Goal: Transaction & Acquisition: Obtain resource

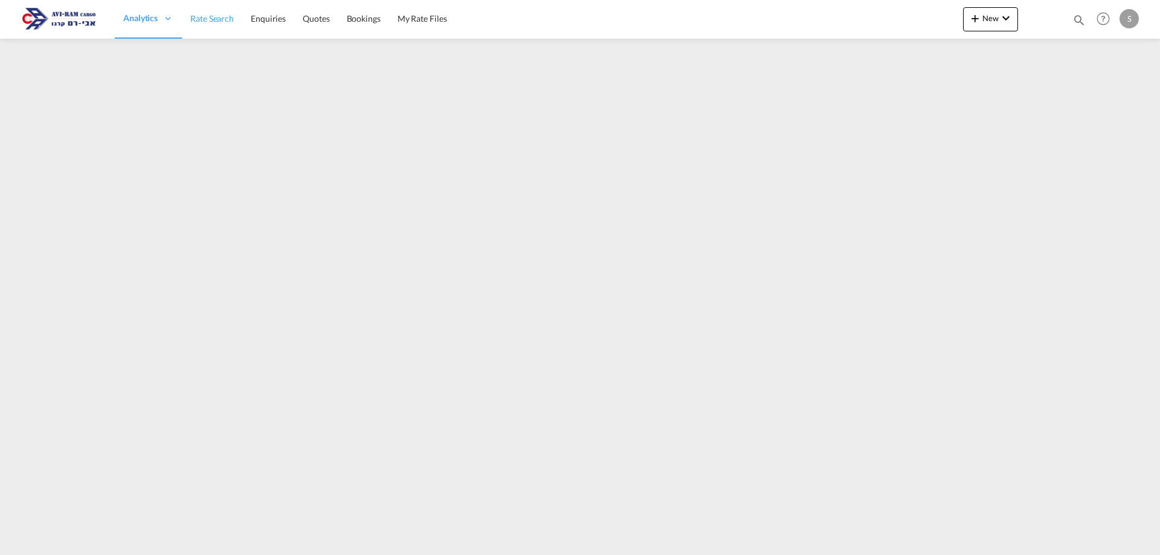
click at [221, 15] on span "Rate Search" at bounding box center [212, 18] width 44 height 10
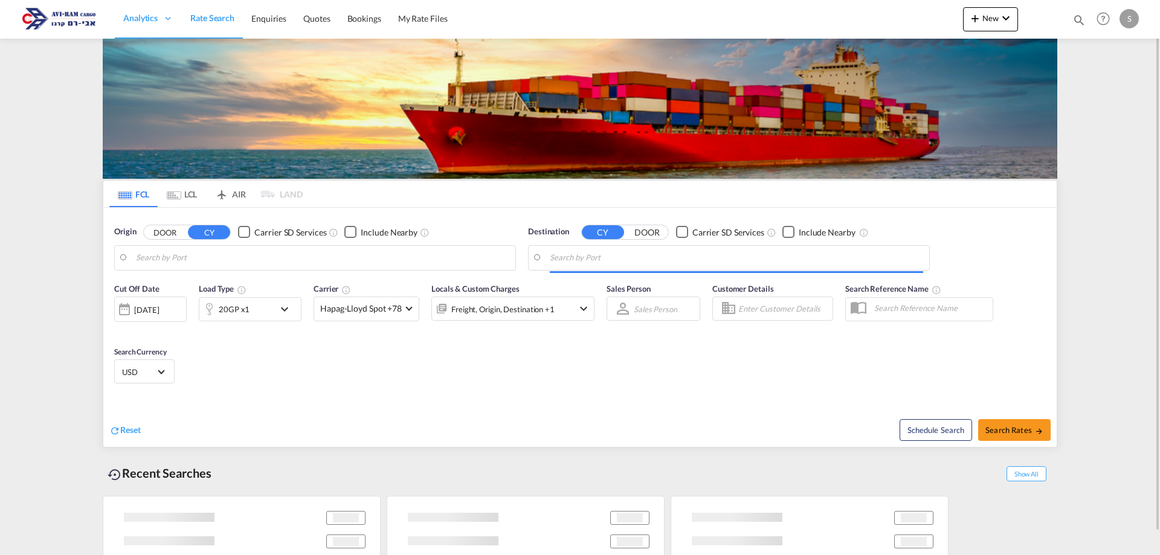
click at [184, 191] on md-tab-item "LCL" at bounding box center [182, 194] width 48 height 27
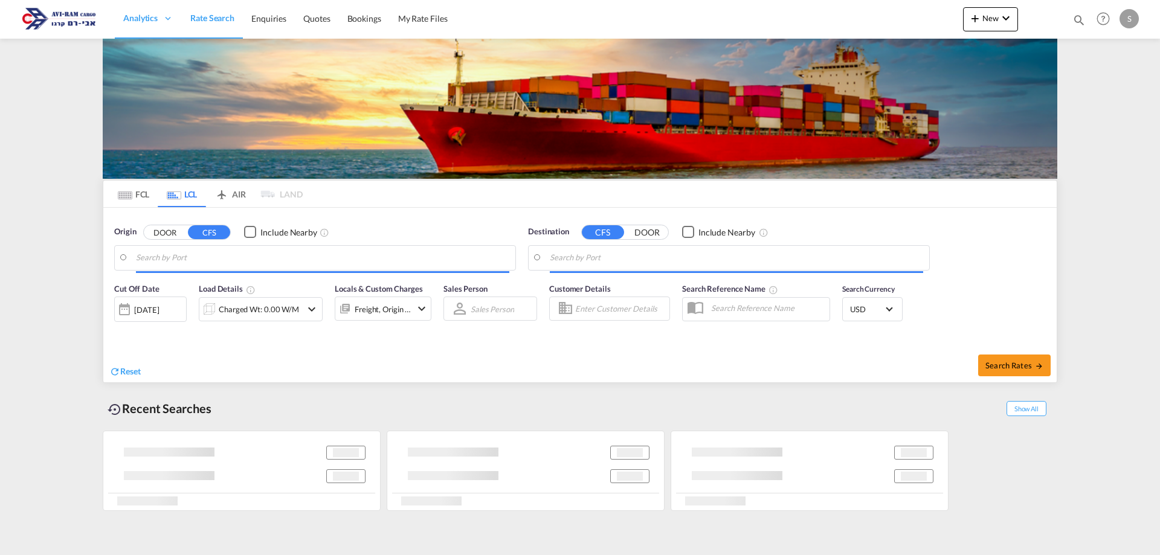
type input "[GEOGRAPHIC_DATA] (ex [GEOGRAPHIC_DATA]), INBOM"
type input "Ashdod, ILASH"
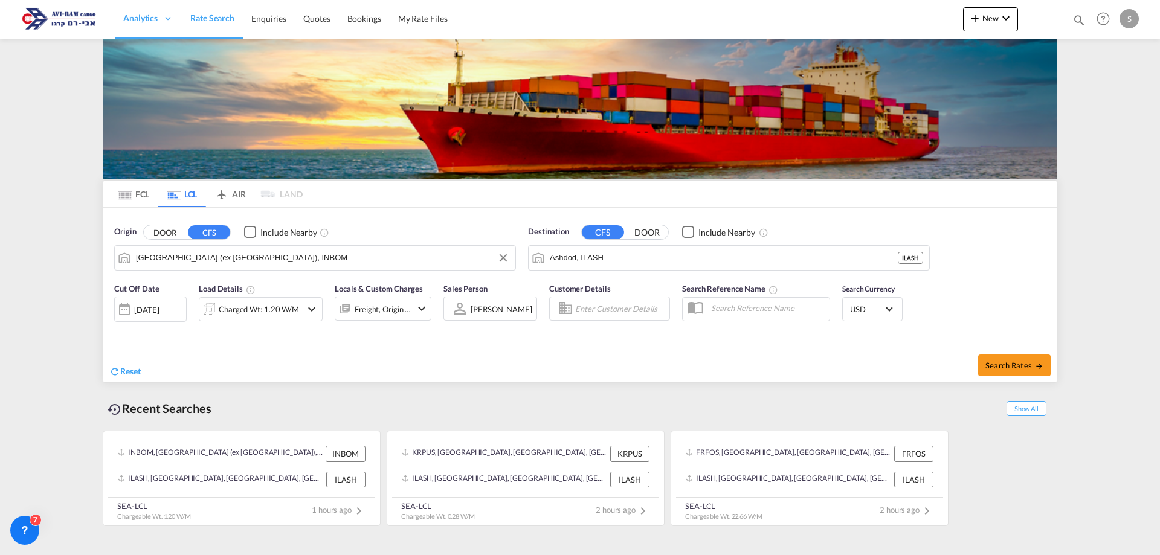
click at [214, 263] on input "[GEOGRAPHIC_DATA] (ex [GEOGRAPHIC_DATA]), INBOM" at bounding box center [322, 258] width 373 height 18
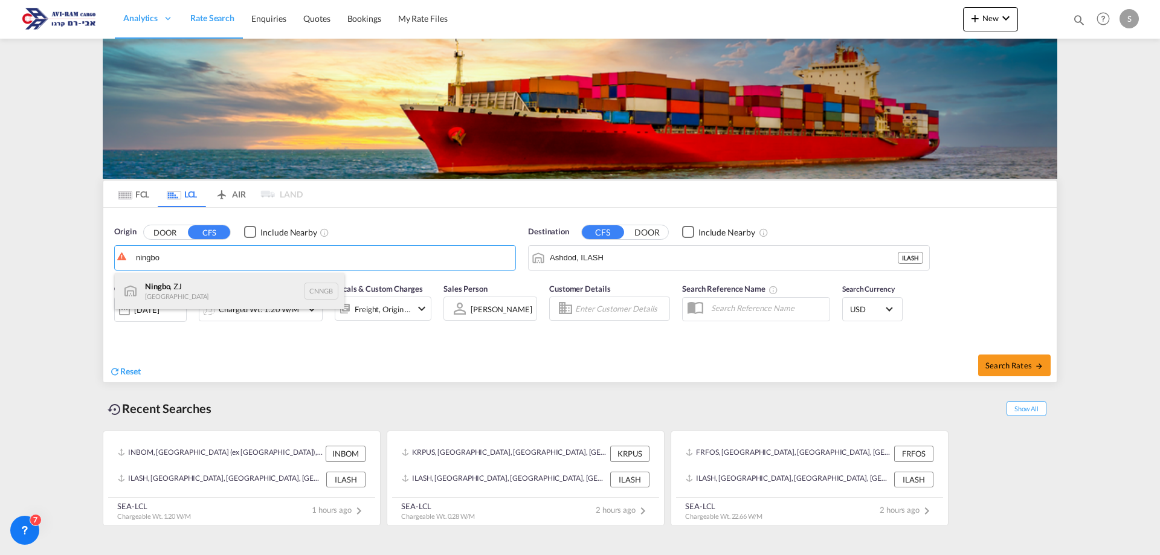
click at [202, 291] on div "Ningbo , ZJ China CNNGB" at bounding box center [230, 291] width 230 height 36
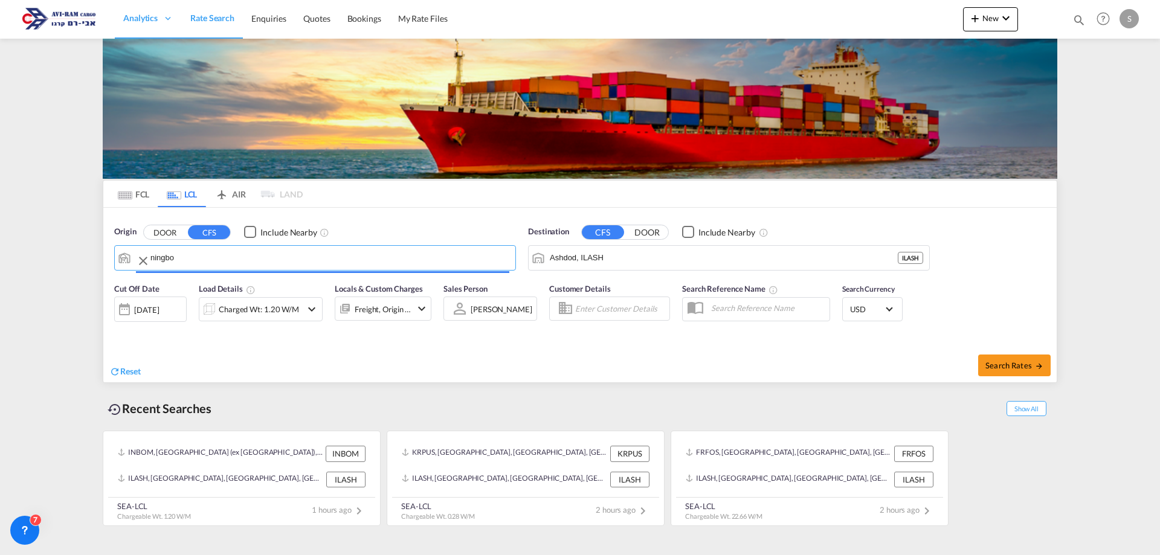
type input "Ningbo, ZJ, CNNGB"
click at [282, 312] on div "Charged Wt: 1.20 W/M" at bounding box center [259, 309] width 80 height 17
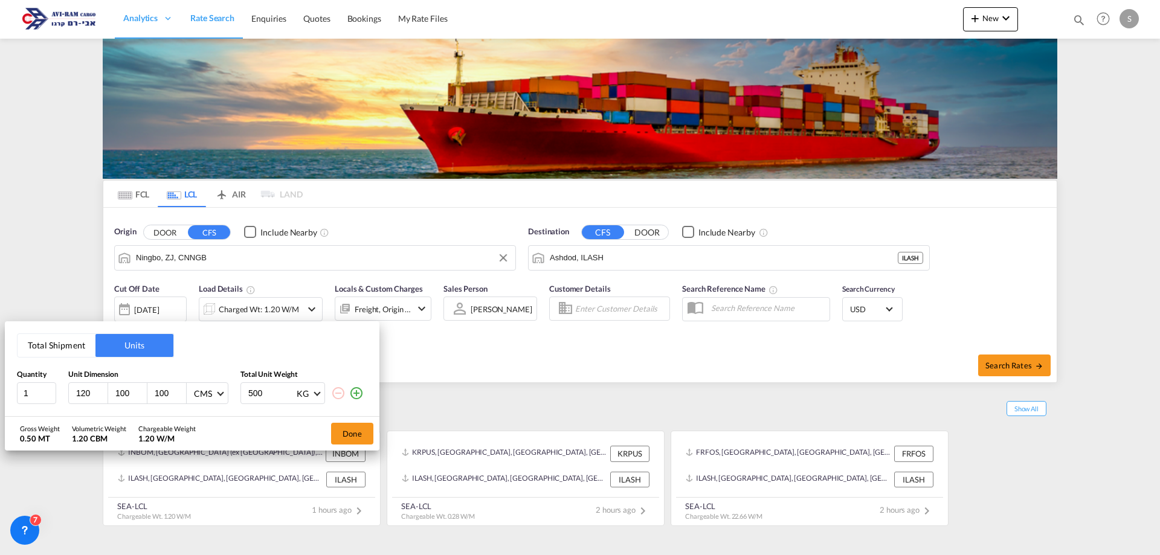
click at [72, 349] on button "Total Shipment" at bounding box center [57, 345] width 78 height 23
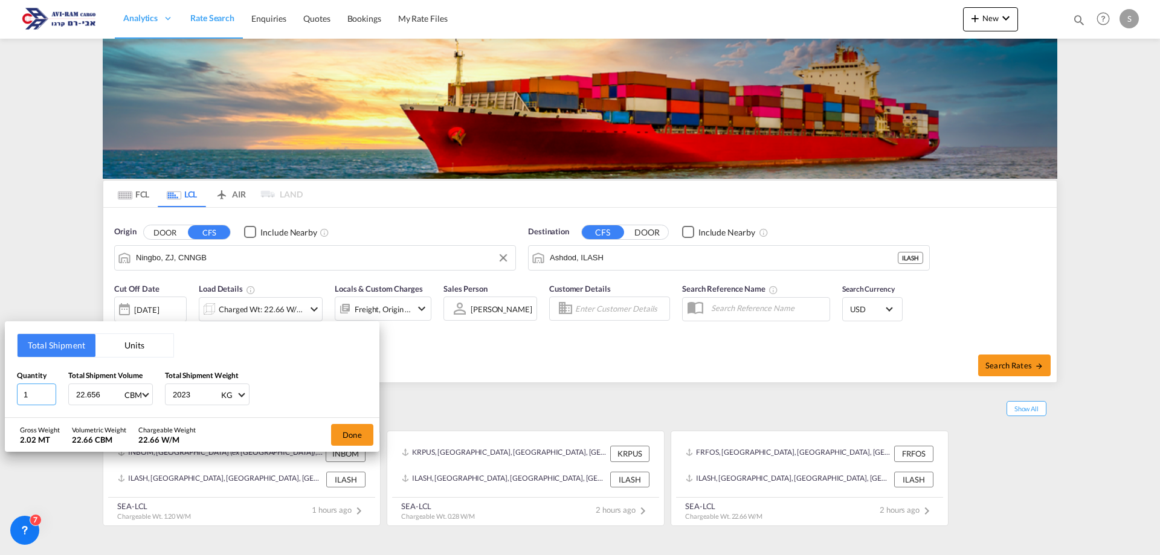
drag, startPoint x: 16, startPoint y: 396, endPoint x: 3, endPoint y: 402, distance: 14.6
click at [3, 402] on div "Total Shipment Units Quantity 1 Total Shipment Volume 22.656 CBM CBM CFT Total …" at bounding box center [580, 277] width 1160 height 555
type input "5"
type input "8"
type input "3"
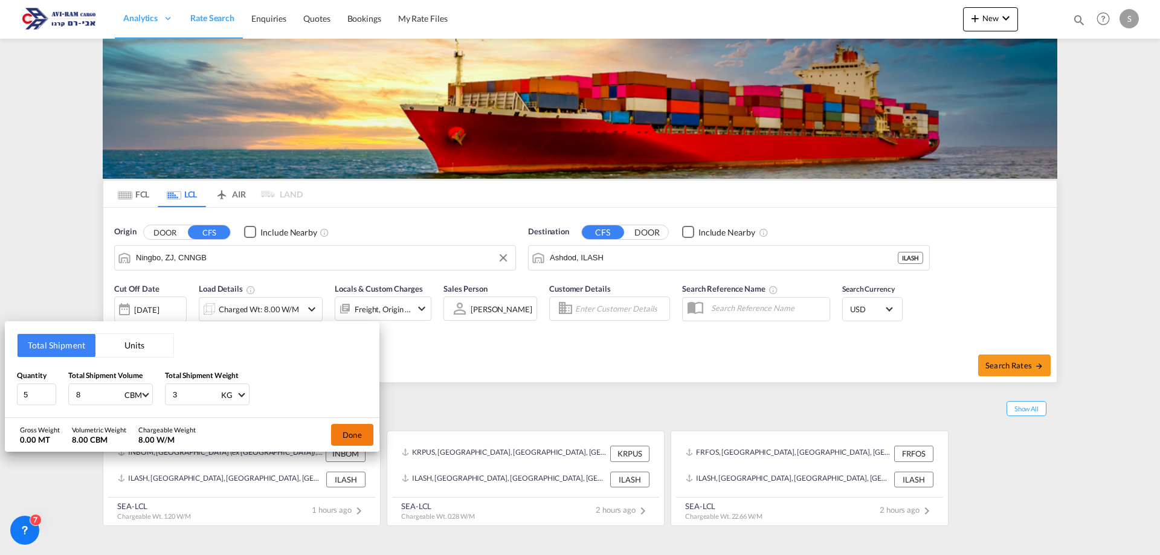
click at [348, 436] on button "Done" at bounding box center [352, 435] width 42 height 22
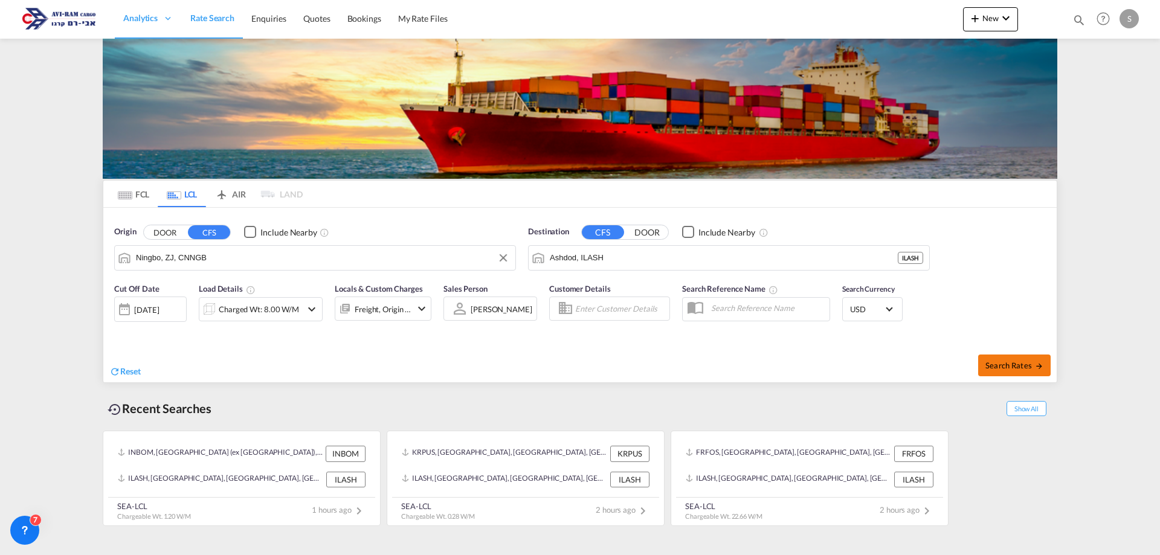
click at [1005, 364] on span "Search Rates" at bounding box center [1014, 366] width 58 height 10
type input "CNNGB to ILASH / [DATE]"
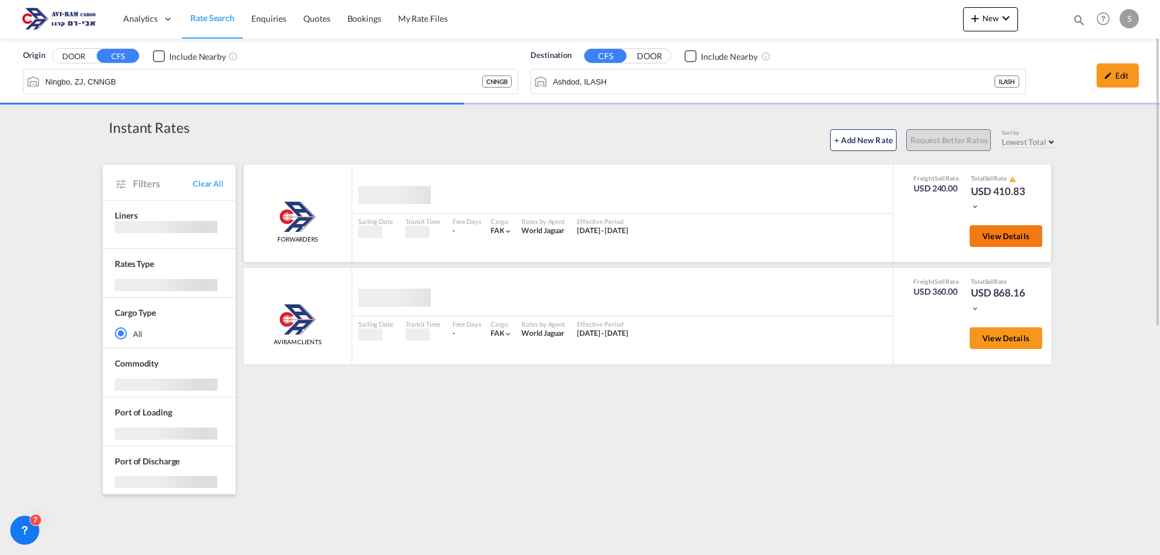
click at [998, 237] on span "View Details" at bounding box center [1005, 236] width 47 height 10
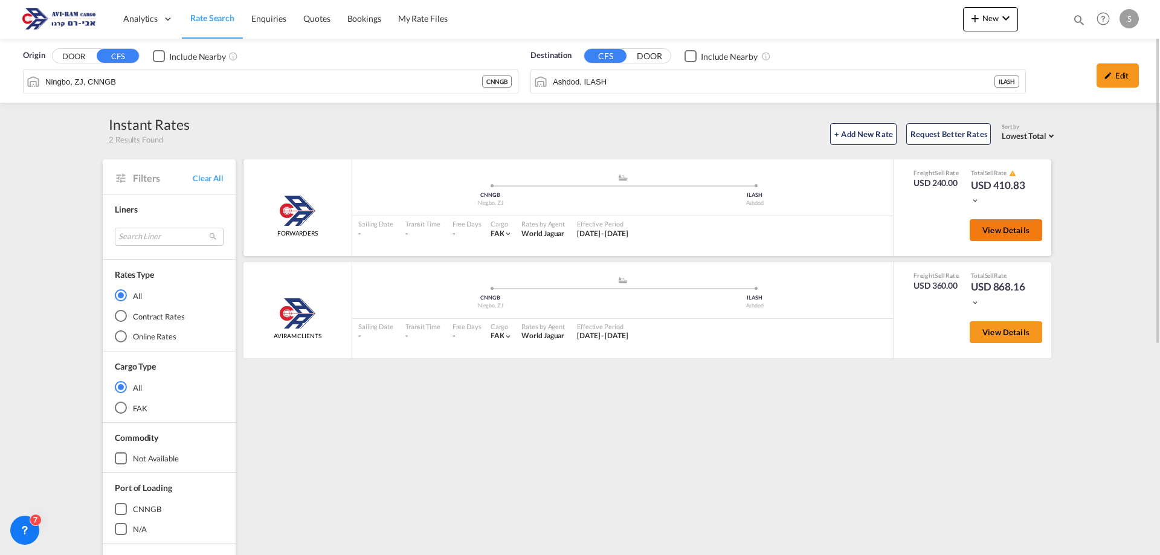
click at [1011, 239] on button "View Details" at bounding box center [1006, 230] width 73 height 22
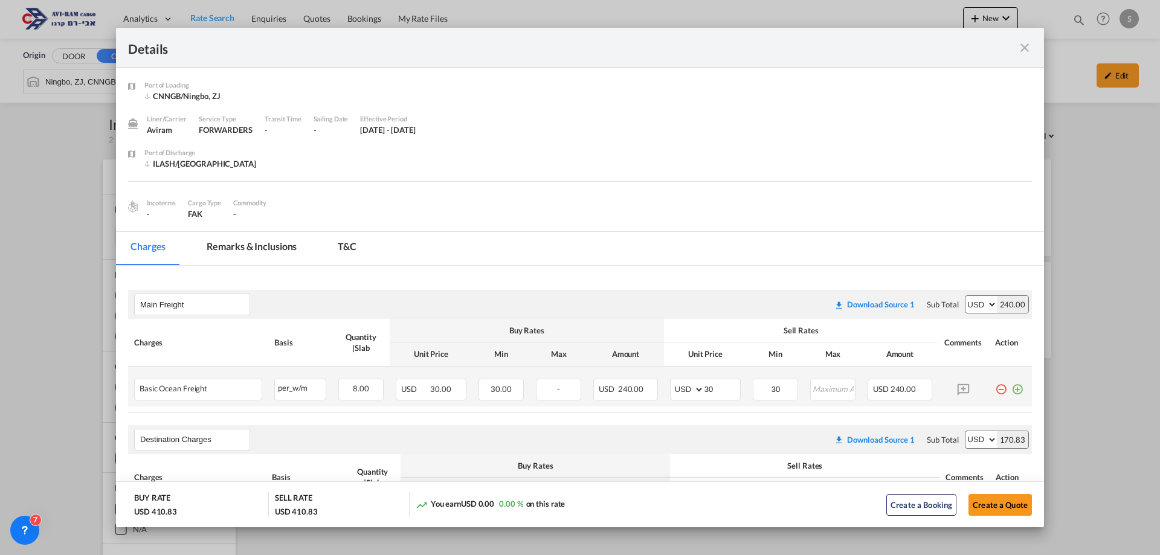
scroll to position [121, 0]
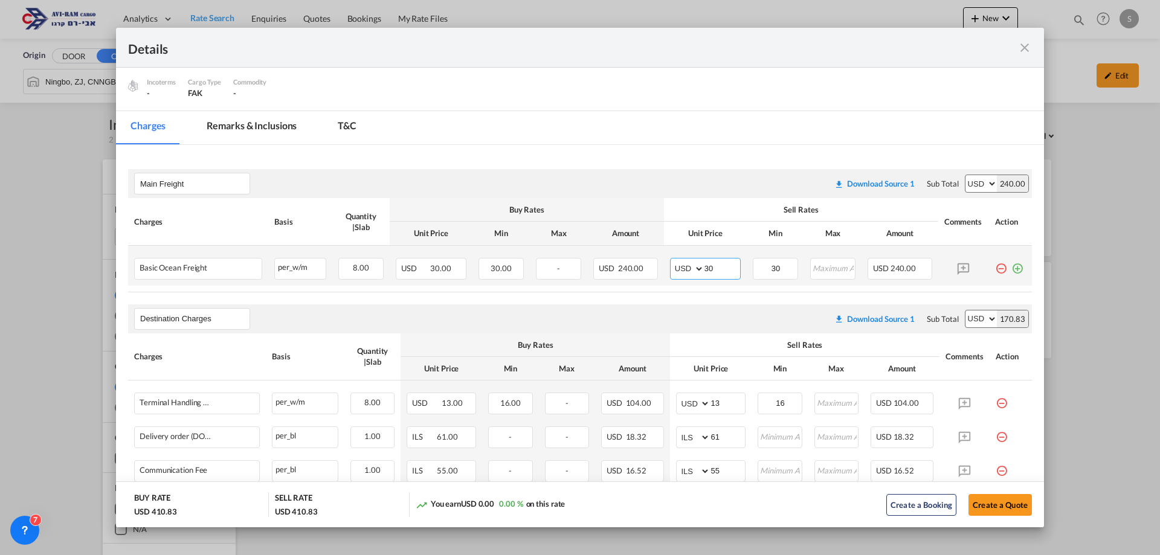
drag, startPoint x: 718, startPoint y: 270, endPoint x: 661, endPoint y: 271, distance: 57.4
click at [664, 270] on td "AED AFN ALL AMD ANG AOA ARS AUD AWG AZN BAM BBD BDT BGN BHD BIF BMD BND BOB BRL…" at bounding box center [705, 266] width 83 height 40
type input "35"
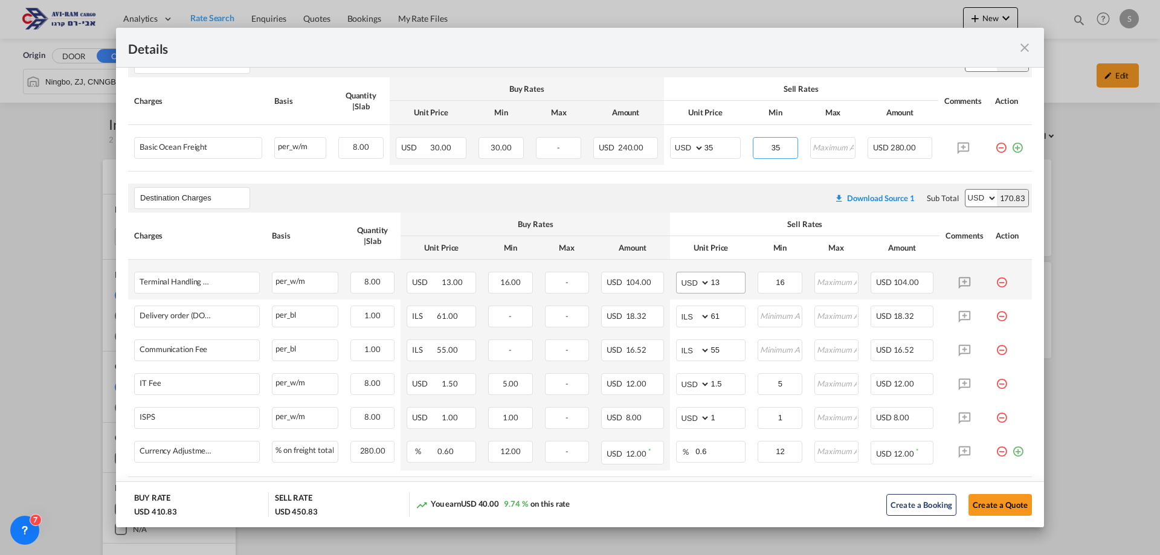
type input "35"
drag, startPoint x: 721, startPoint y: 281, endPoint x: 642, endPoint y: 303, distance: 82.1
click at [648, 299] on tr "Terminal Handling Charge - Destination Please Enter Already Exists per_w/m per_…" at bounding box center [580, 280] width 904 height 40
type input "16"
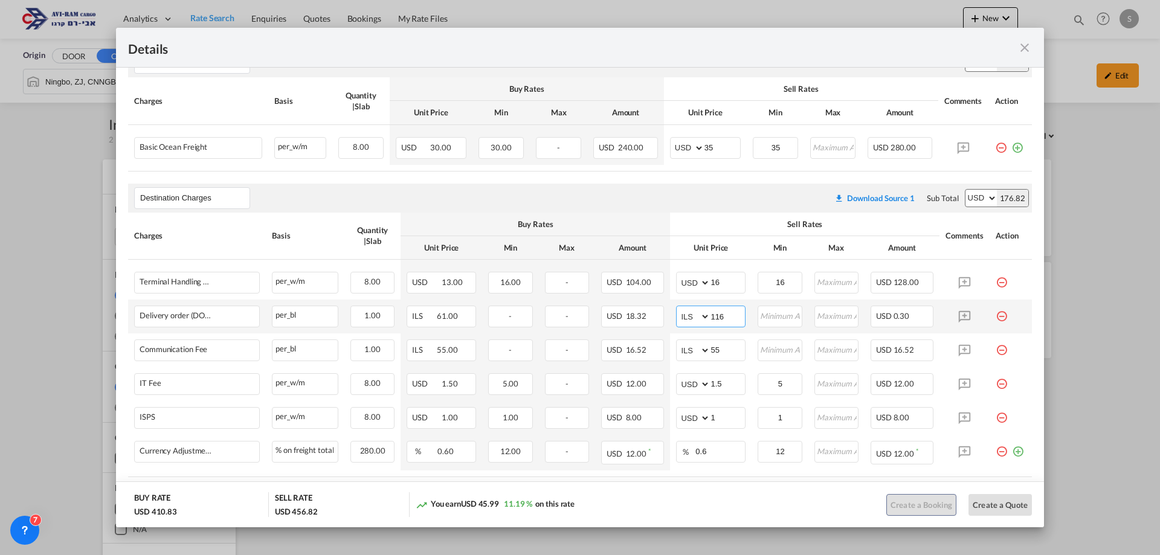
type input "116"
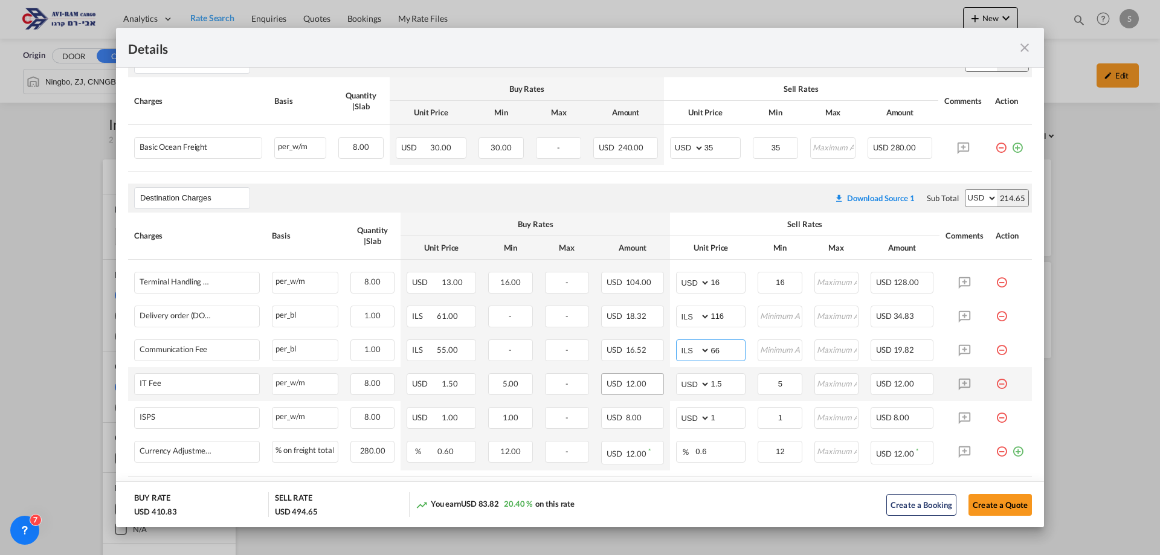
scroll to position [308, 0]
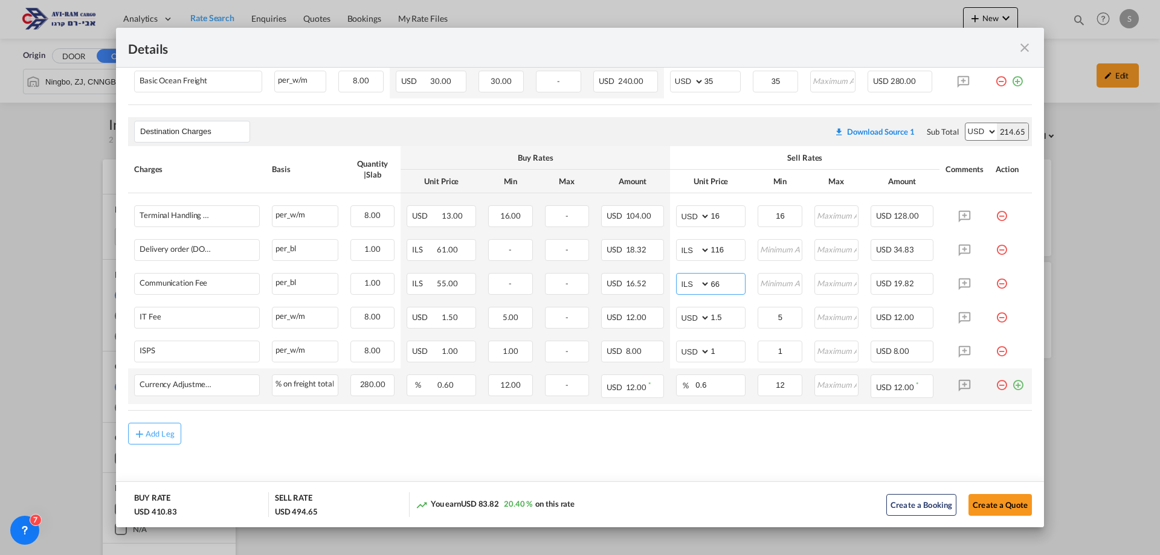
type input "66"
click at [1010, 391] on td "Port of Loading ..." at bounding box center [1011, 387] width 42 height 36
click at [1012, 387] on md-icon "icon-plus-circle-outline green-400-fg" at bounding box center [1018, 381] width 12 height 12
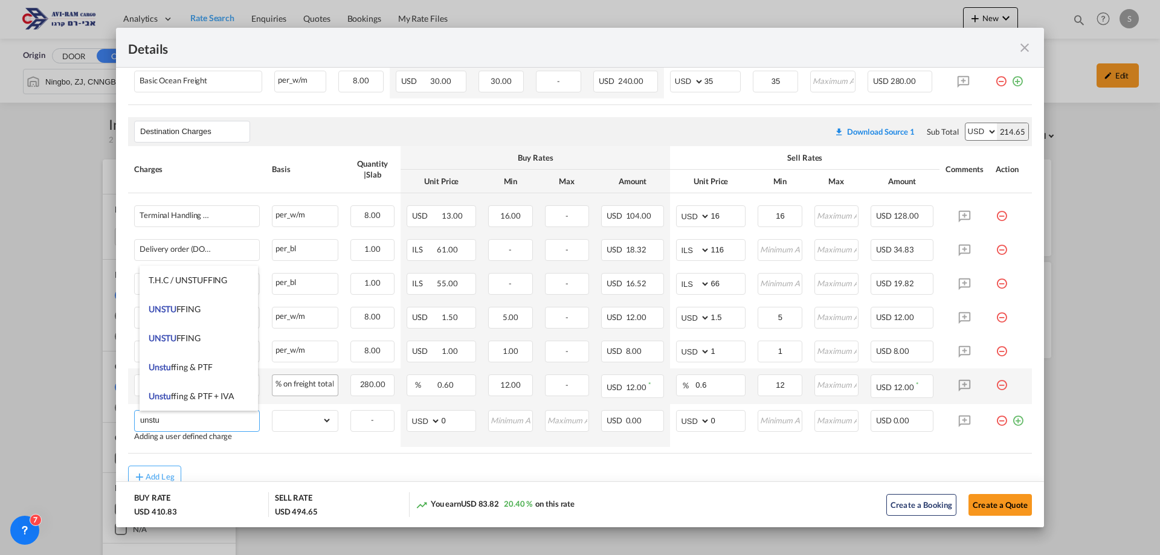
click at [185, 311] on span "UNSTU FFING" at bounding box center [175, 309] width 52 height 10
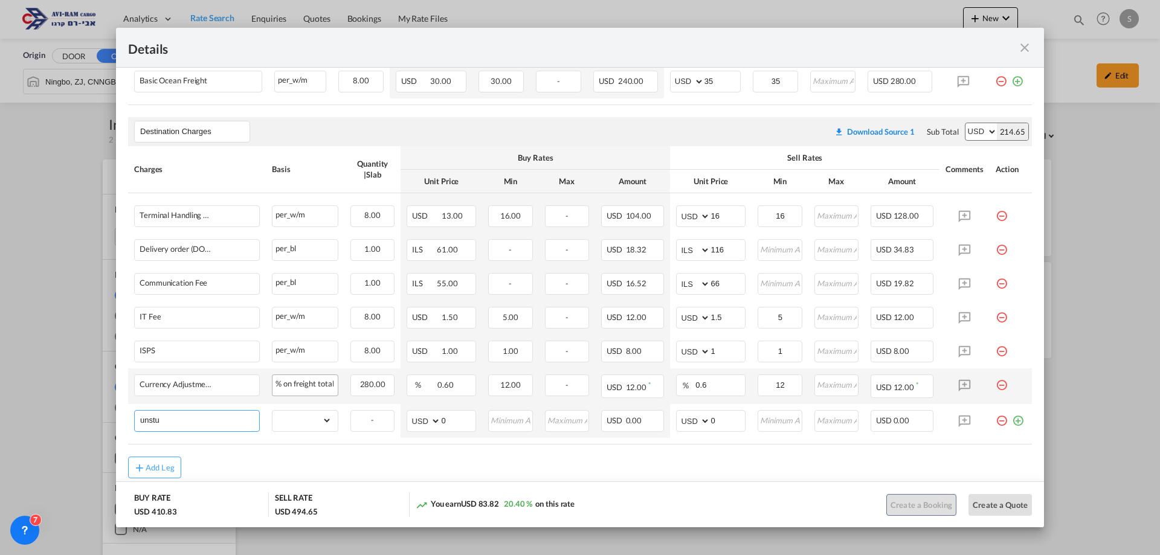
type input "UNSTUFFING"
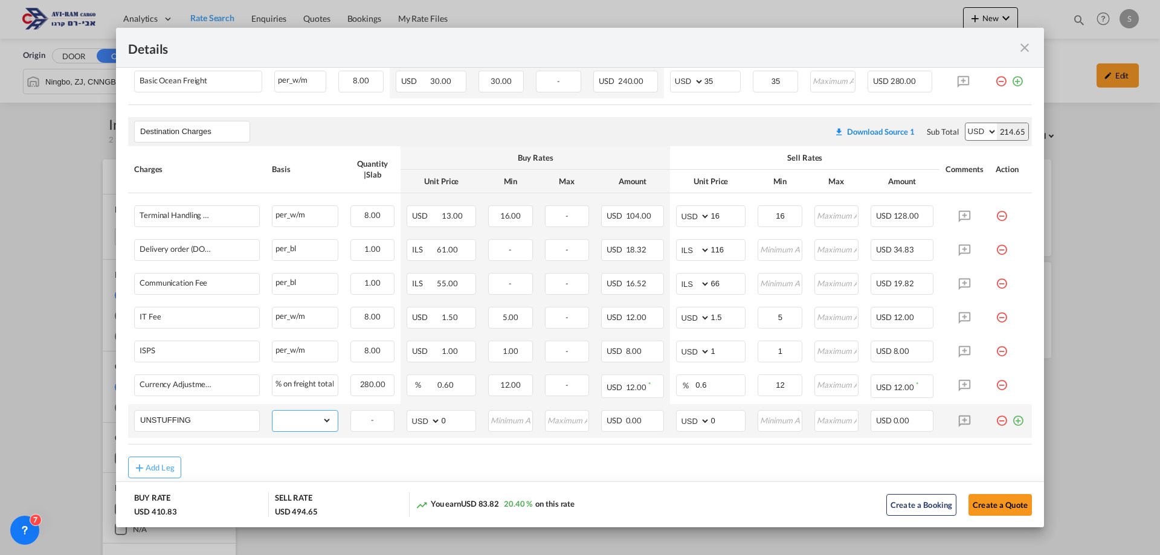
click at [312, 421] on select "gross_weight volumetric_weight per_shipment per_bl per_km per_hawb per_kg flat …" at bounding box center [302, 420] width 59 height 19
select select "per_ton"
click at [273, 411] on select "gross_weight volumetric_weight per_shipment per_bl per_km per_hawb per_kg flat …" at bounding box center [302, 420] width 59 height 19
drag, startPoint x: 730, startPoint y: 418, endPoint x: 623, endPoint y: 437, distance: 108.6
click at [634, 432] on tr "UNSTUFFING Please Enter Already Exists gross_weight volumetric_weight per_shipm…" at bounding box center [580, 421] width 904 height 34
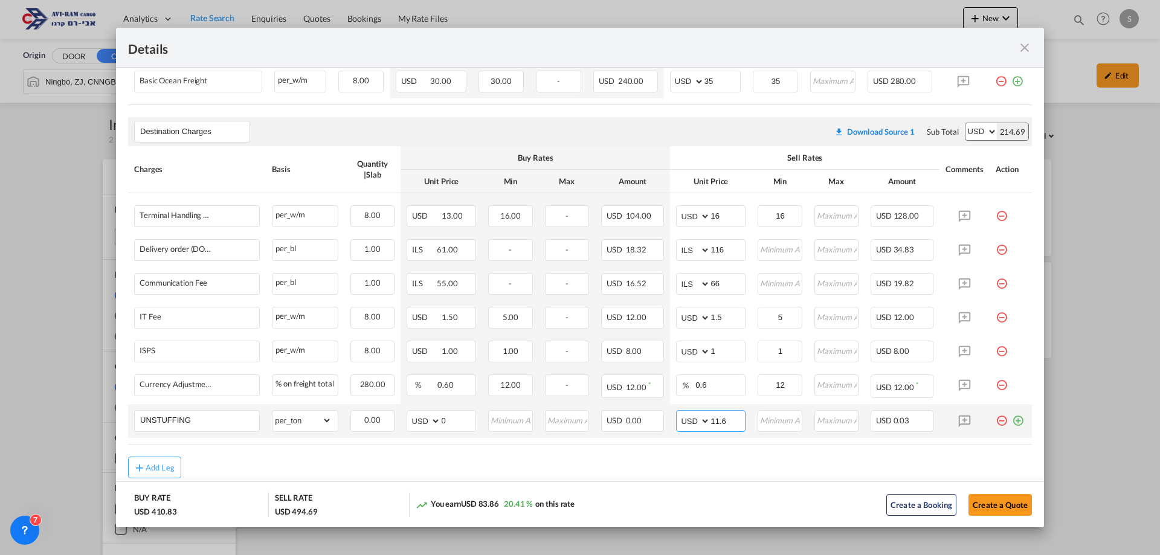
type input "11.6"
type input "12"
click at [990, 507] on button "Create a Quote" at bounding box center [1000, 505] width 63 height 22
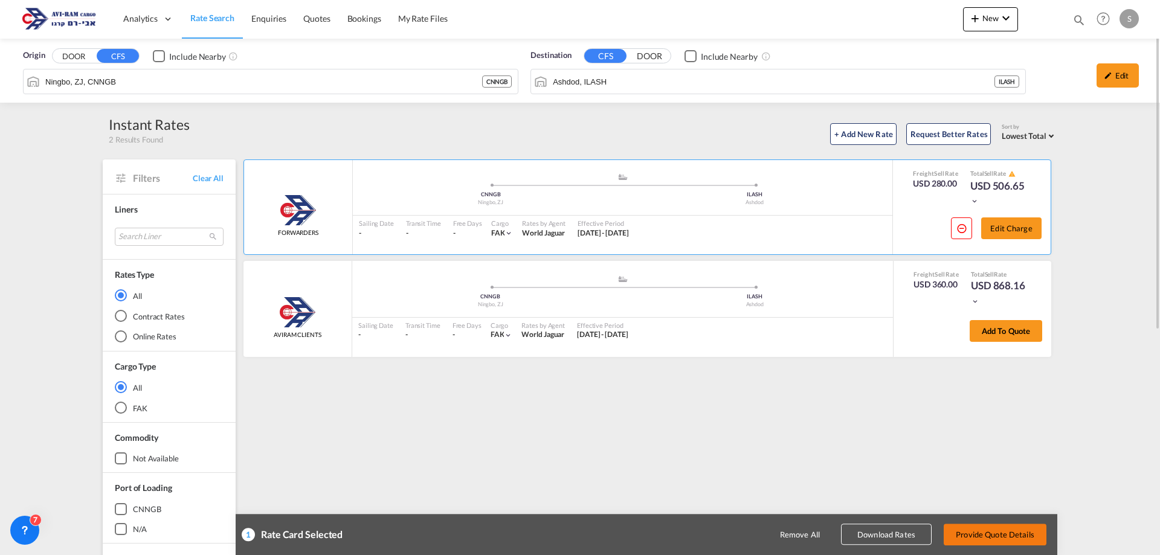
click at [1011, 535] on button "Provide Quote Details" at bounding box center [995, 535] width 103 height 22
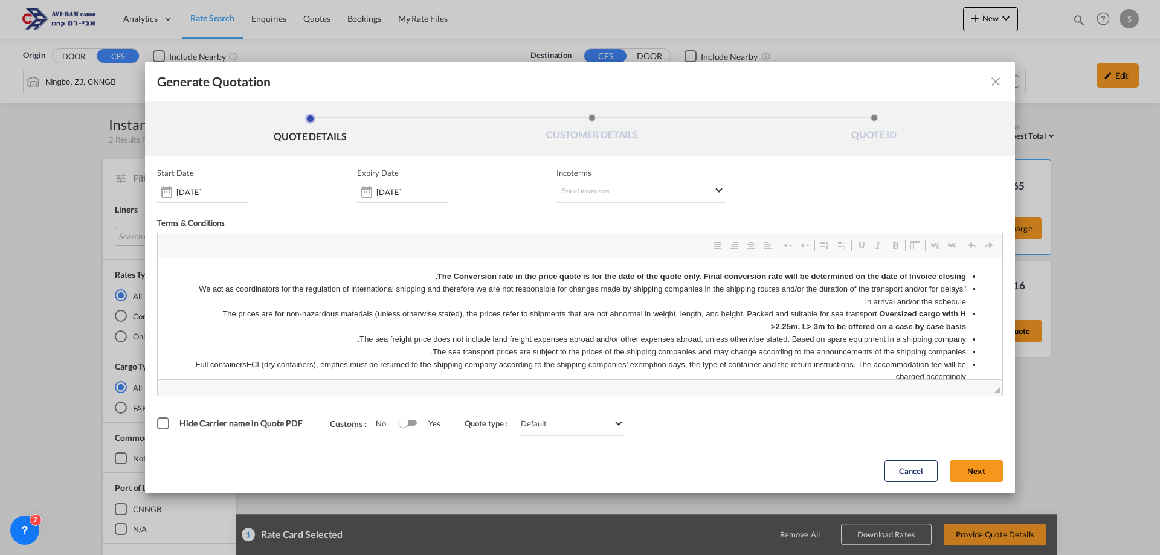
scroll to position [0, 0]
click at [610, 193] on md-select "Select Incoterms EXW - import Ex Works DPU - import Delivery at Place Unloaded …" at bounding box center [640, 192] width 169 height 22
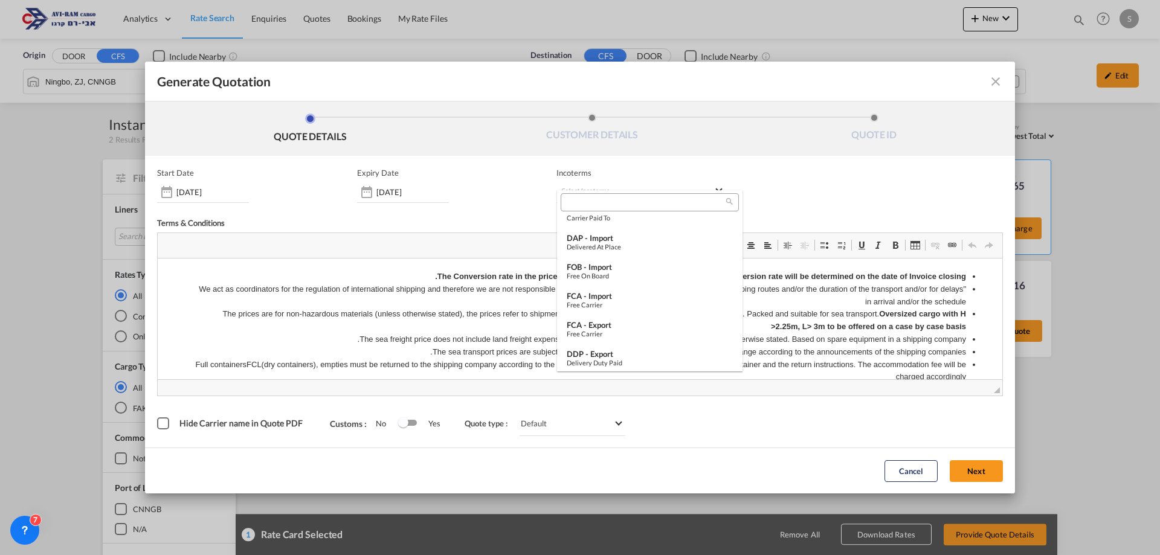
scroll to position [162, 0]
click at [627, 260] on div "FOB - import" at bounding box center [650, 265] width 166 height 10
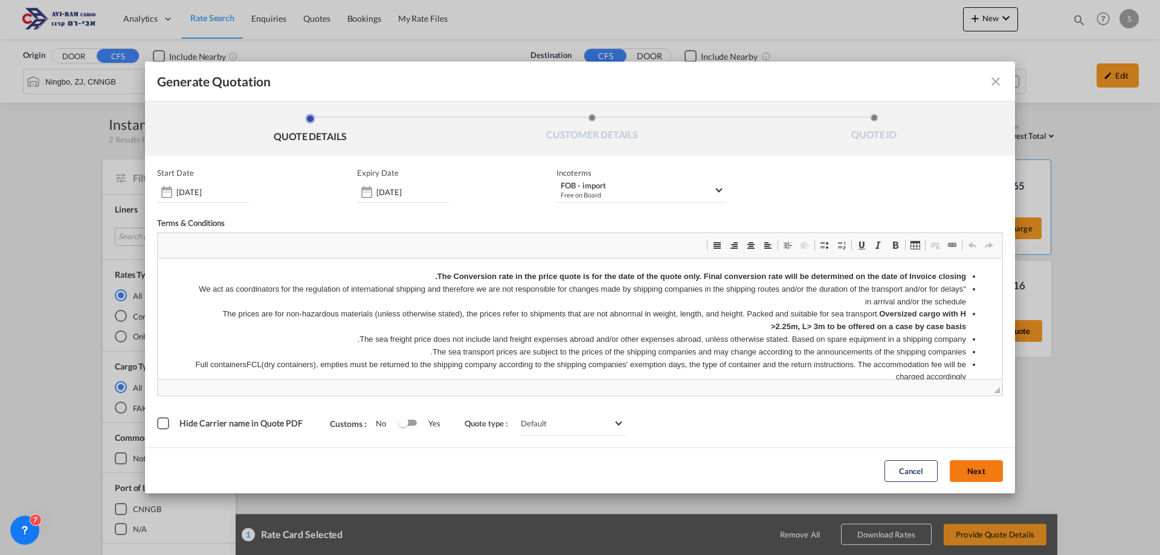
drag, startPoint x: 967, startPoint y: 473, endPoint x: 945, endPoint y: 470, distance: 21.9
click at [967, 473] on button "Next" at bounding box center [976, 471] width 53 height 22
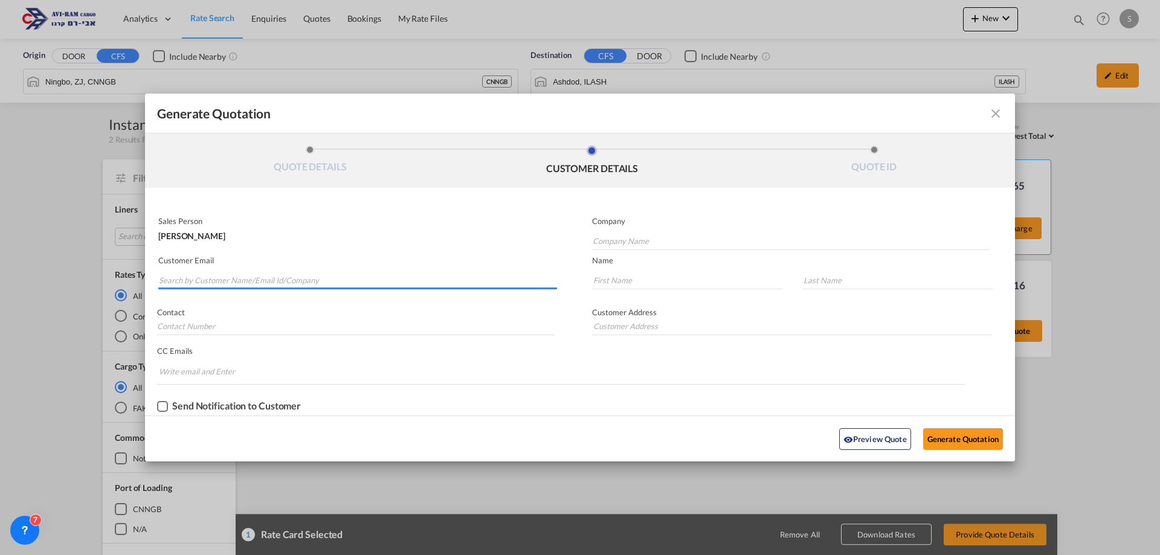
click at [296, 279] on input "Search by Customer Name/Email Id/Company" at bounding box center [358, 280] width 398 height 18
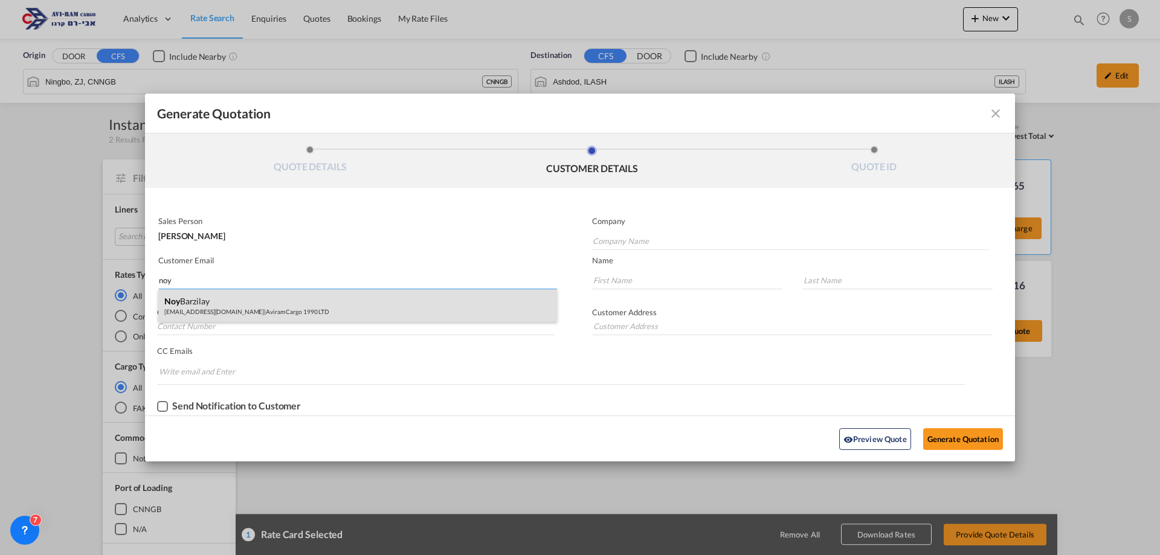
type input "noy"
click at [272, 312] on div "[PERSON_NAME] [EMAIL_ADDRESS][DOMAIN_NAME] | Aviram Cargo 1990 LTD" at bounding box center [357, 305] width 399 height 33
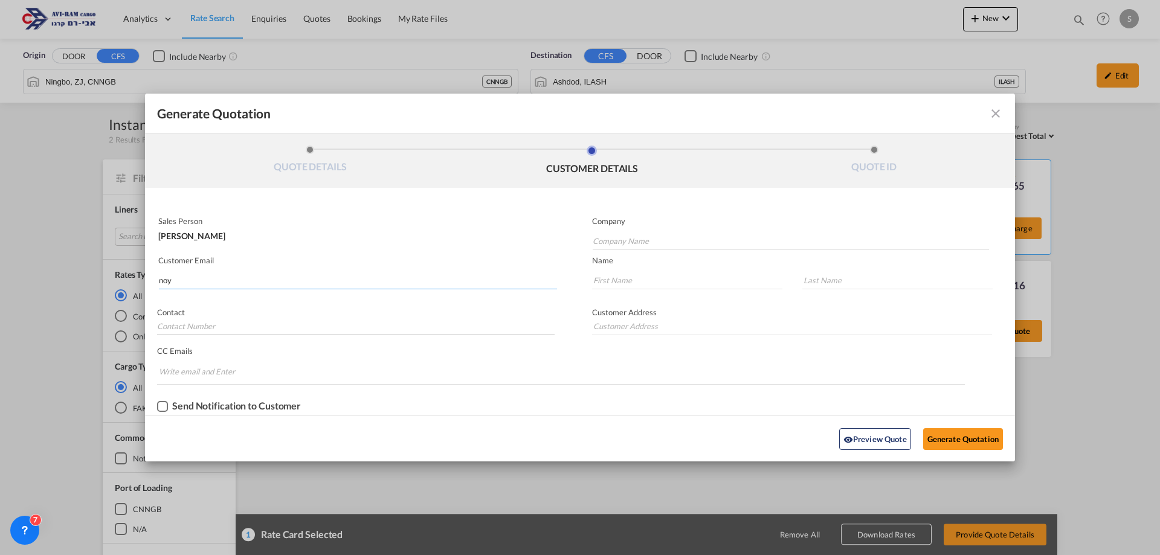
type input "Aviram Cargo 1990 LTD"
type input "[EMAIL_ADDRESS][DOMAIN_NAME]"
type input "Noy"
type input "Barzilay"
type input "."
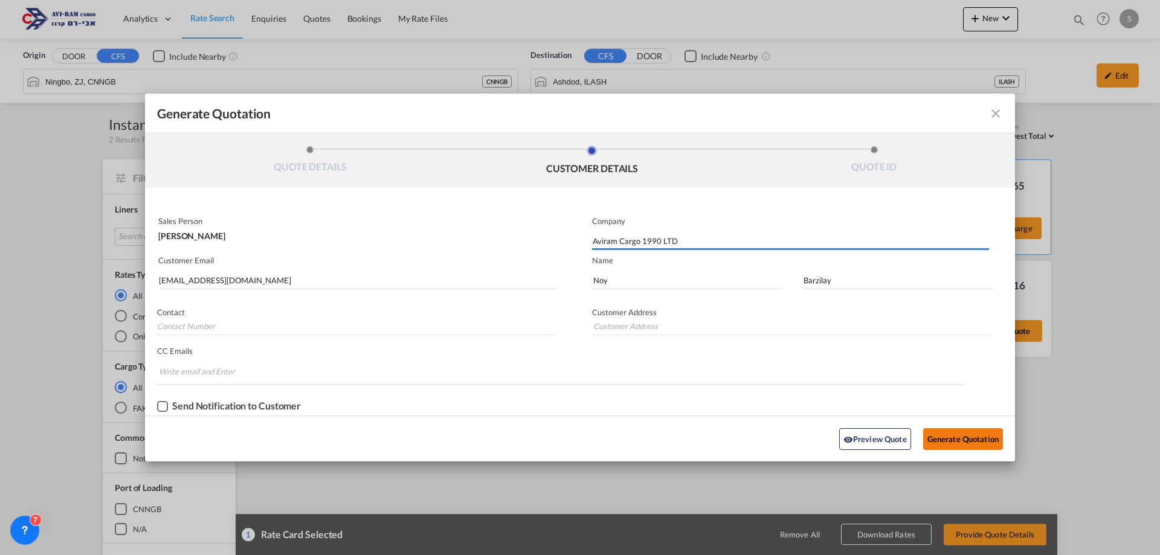
click at [972, 445] on button "Generate Quotation" at bounding box center [963, 439] width 80 height 22
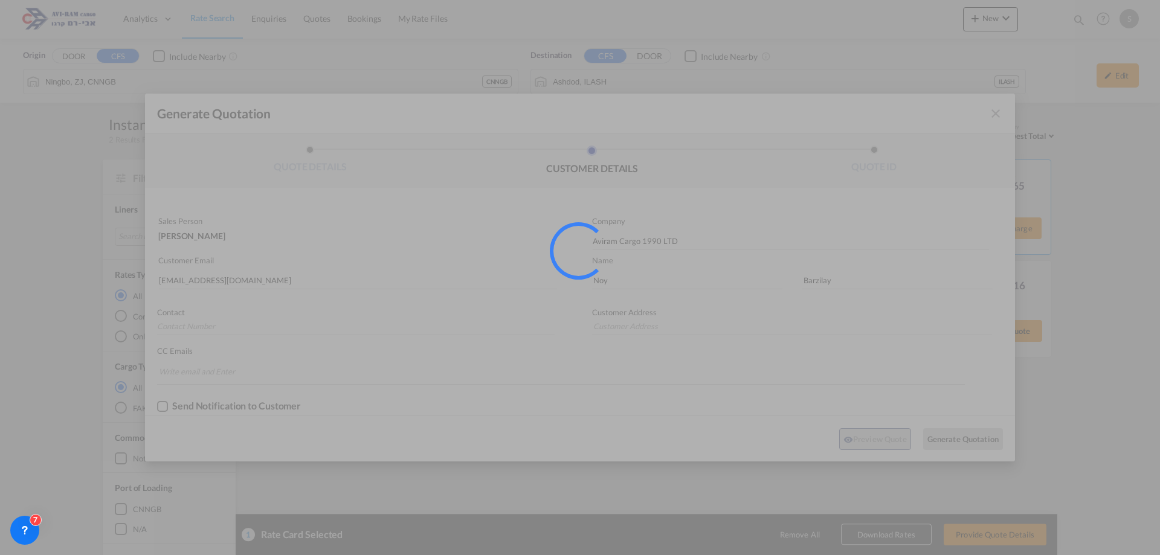
type input "."
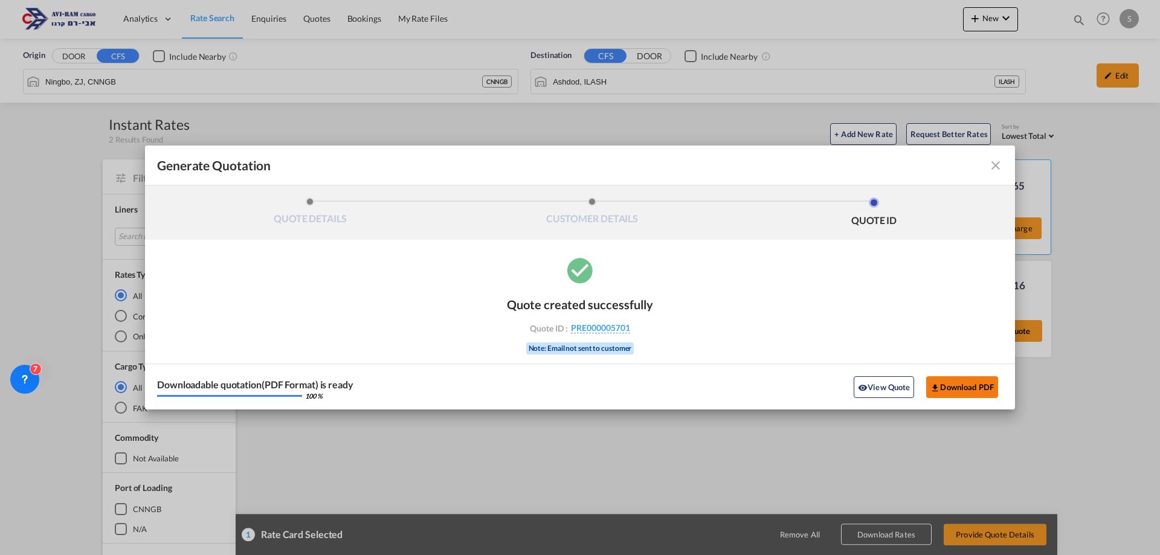
click at [979, 389] on button "Download PDF" at bounding box center [962, 387] width 72 height 22
click at [992, 167] on md-icon "icon-close fg-AAA8AD cursor m-0" at bounding box center [996, 165] width 15 height 15
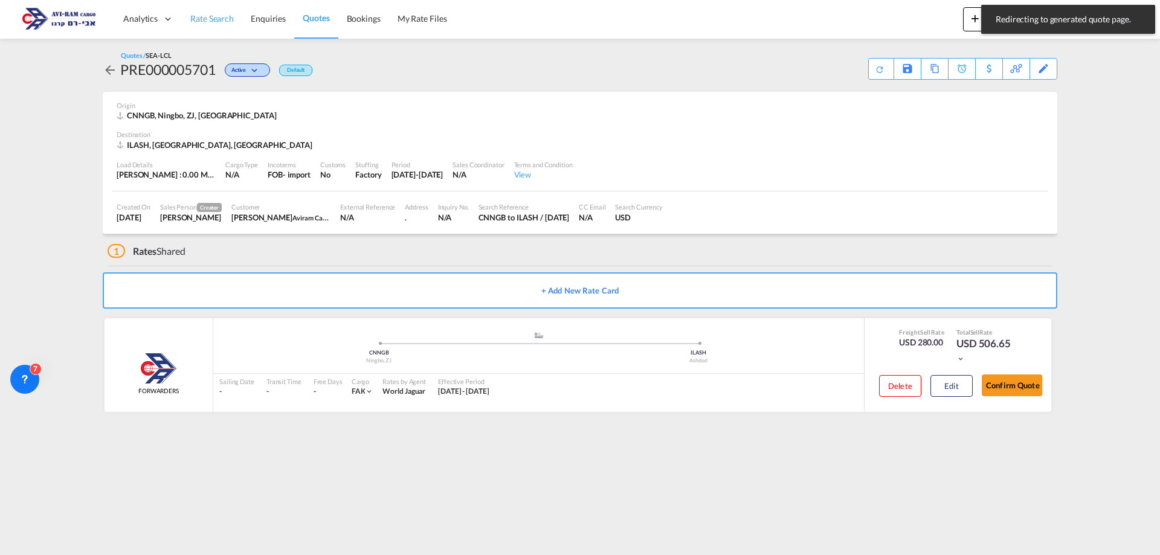
click at [205, 21] on span "Rate Search" at bounding box center [212, 18] width 44 height 10
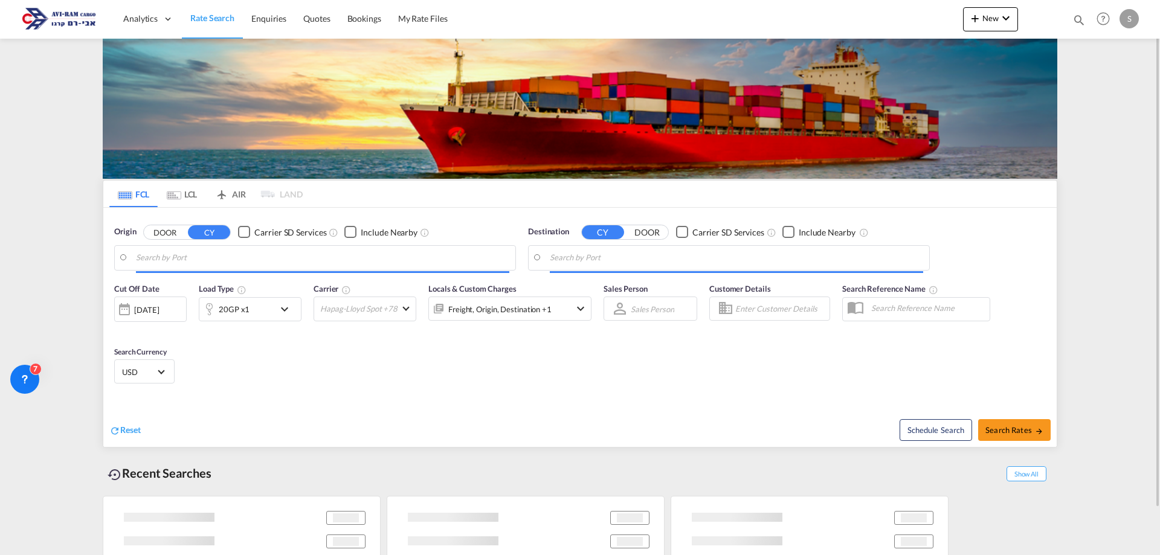
type input "Shekou Pt, CNSHK"
type input "Ashdod, ILASH"
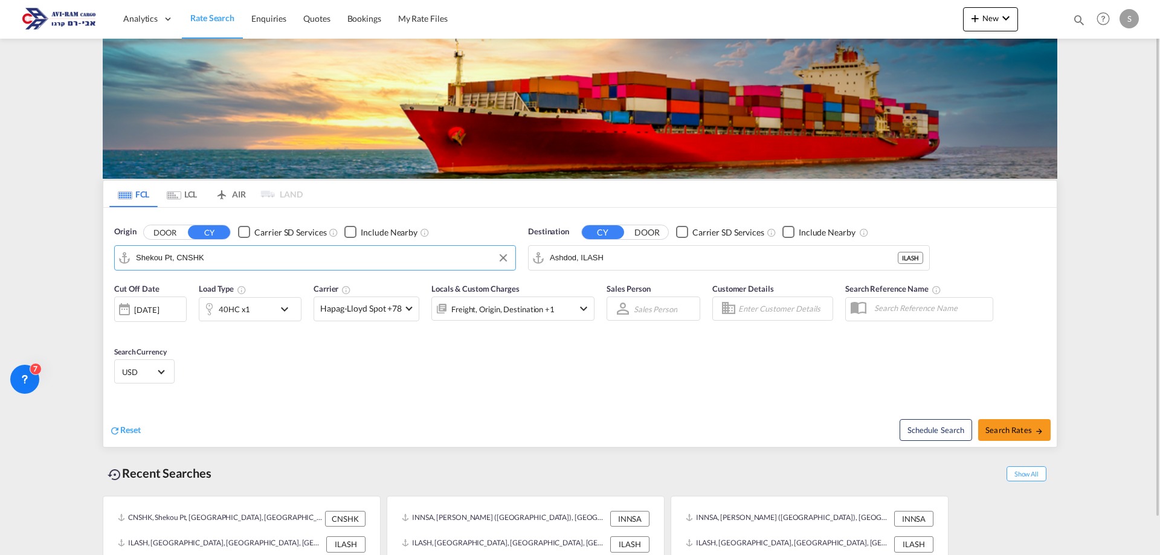
click at [185, 255] on input "Shekou Pt, CNSHK" at bounding box center [322, 258] width 373 height 18
type input "מ"
click at [150, 254] on input "מןמענם" at bounding box center [322, 258] width 373 height 18
click at [153, 287] on div "Ningbo China CNNGB" at bounding box center [230, 291] width 230 height 36
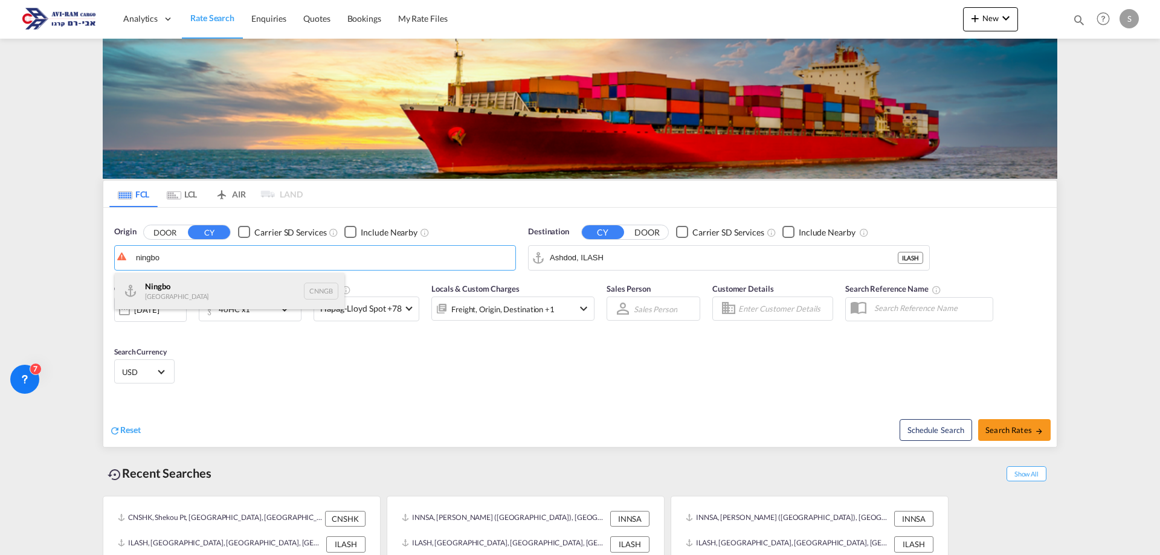
type input "Ningbo, CNNGB"
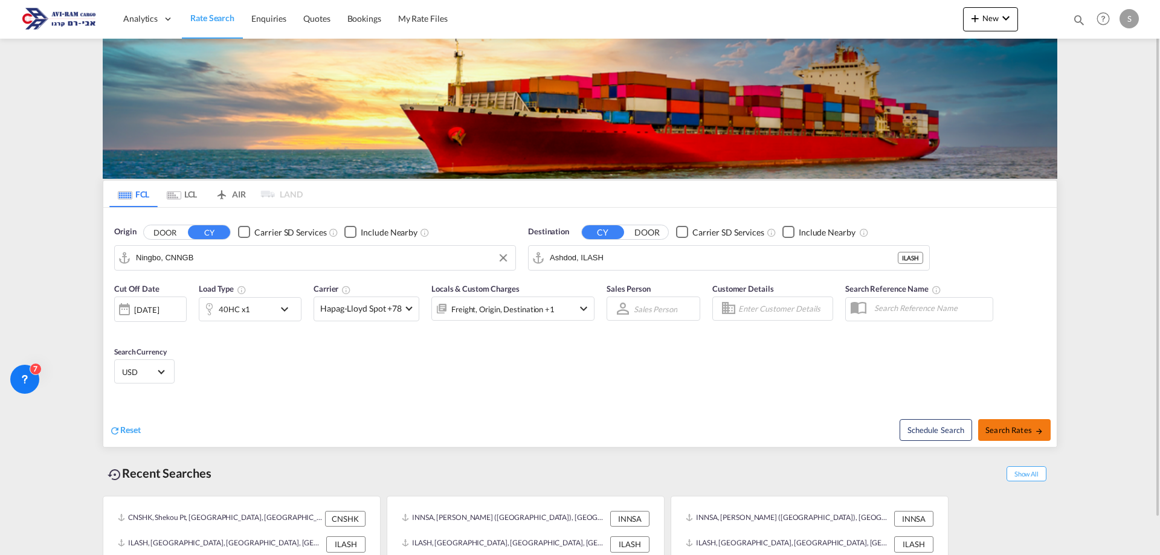
click at [1002, 425] on span "Search Rates" at bounding box center [1014, 430] width 58 height 10
type input "CNNGB to ILASH / [DATE]"
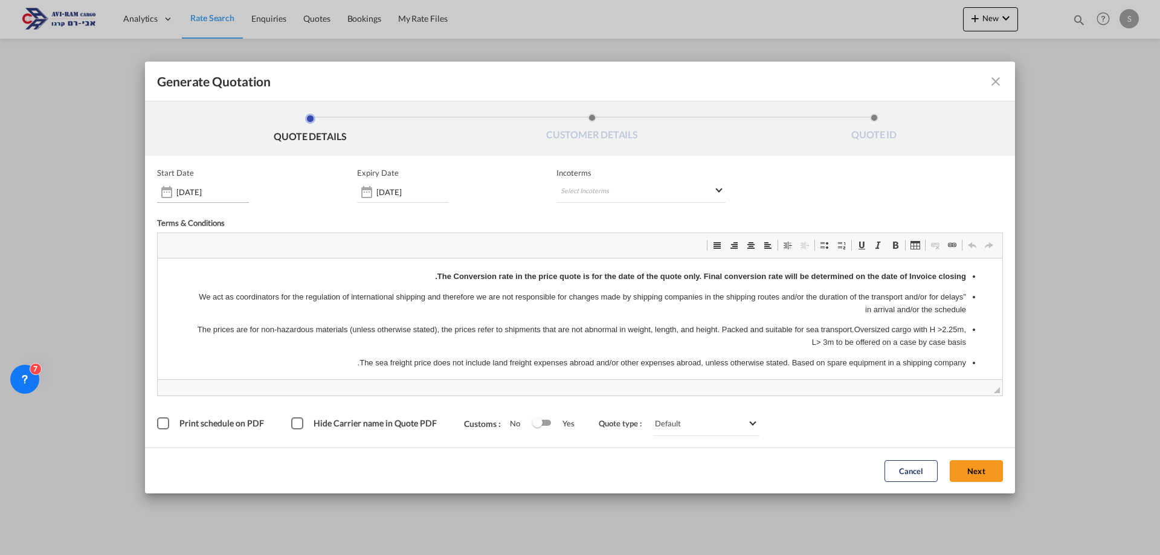
click at [227, 190] on input "[DATE]" at bounding box center [212, 192] width 73 height 10
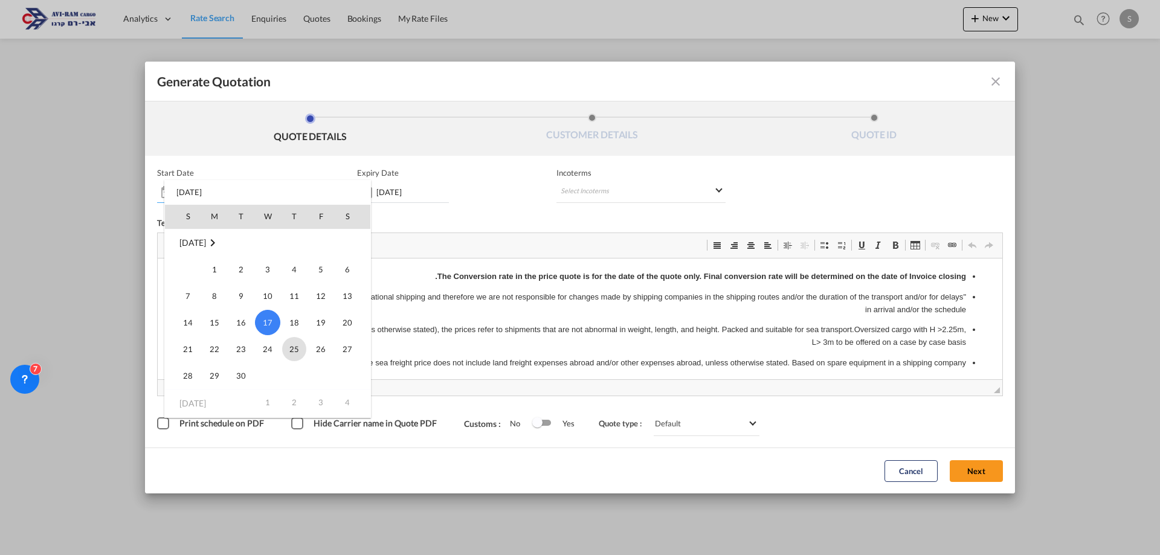
click at [291, 349] on span "25" at bounding box center [294, 349] width 24 height 24
type input "[DATE]"
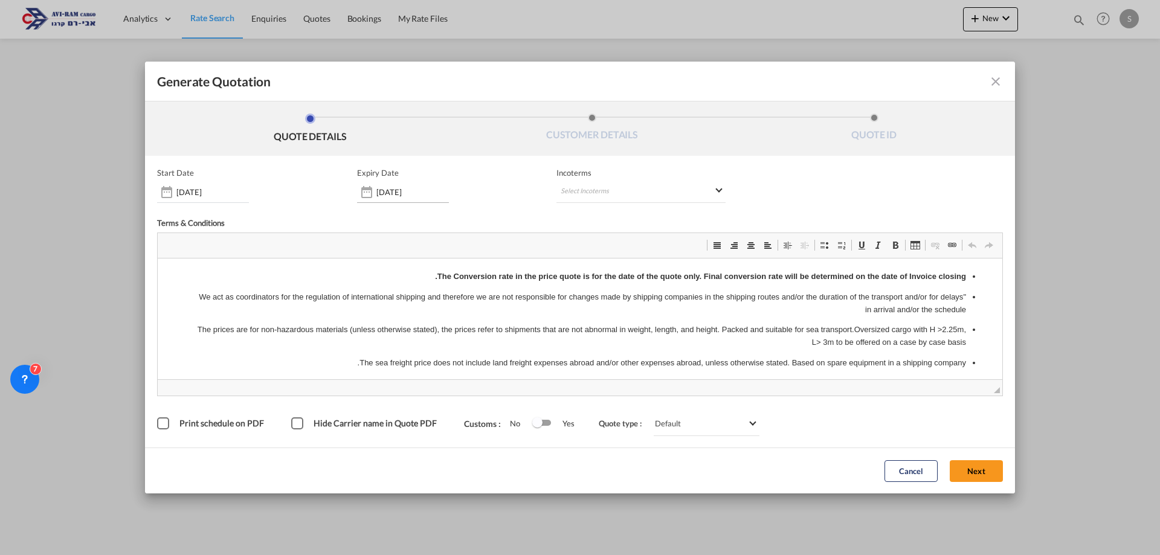
click at [398, 192] on input "[DATE]" at bounding box center [412, 192] width 73 height 10
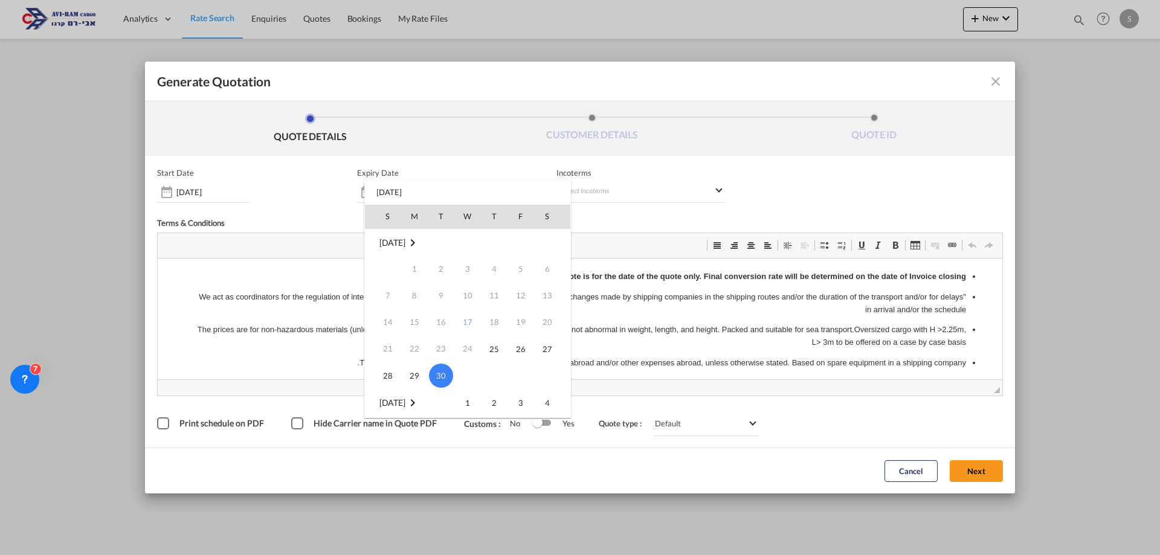
scroll to position [60, 0]
click at [442, 393] on span "14" at bounding box center [441, 396] width 24 height 24
type input "[DATE]"
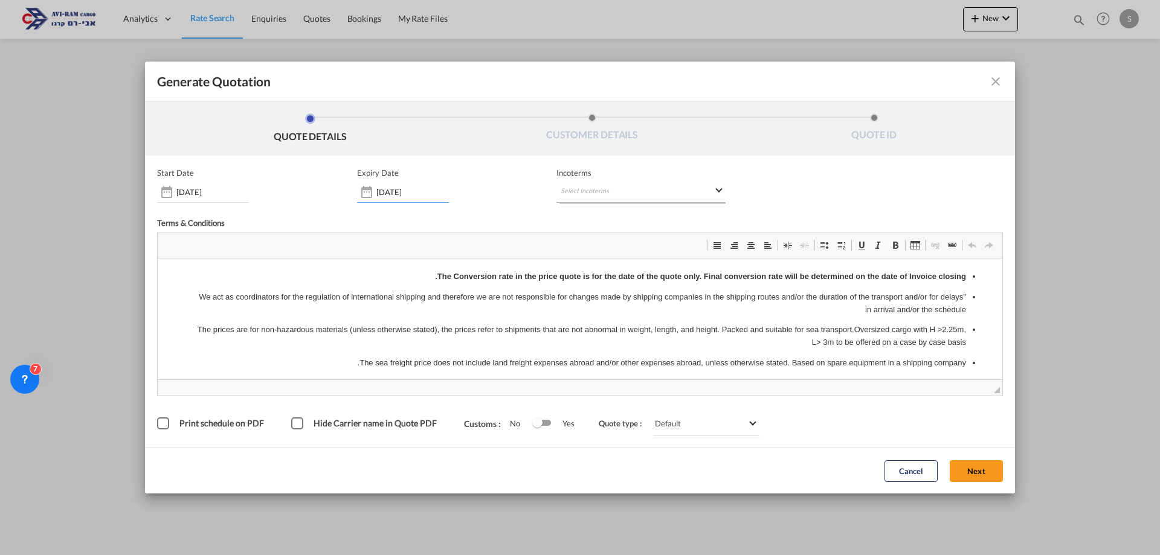
click at [573, 188] on md-select "Select Incoterms EXW - import Ex Works DPU - import Delivery at Place Unloaded …" at bounding box center [640, 192] width 169 height 22
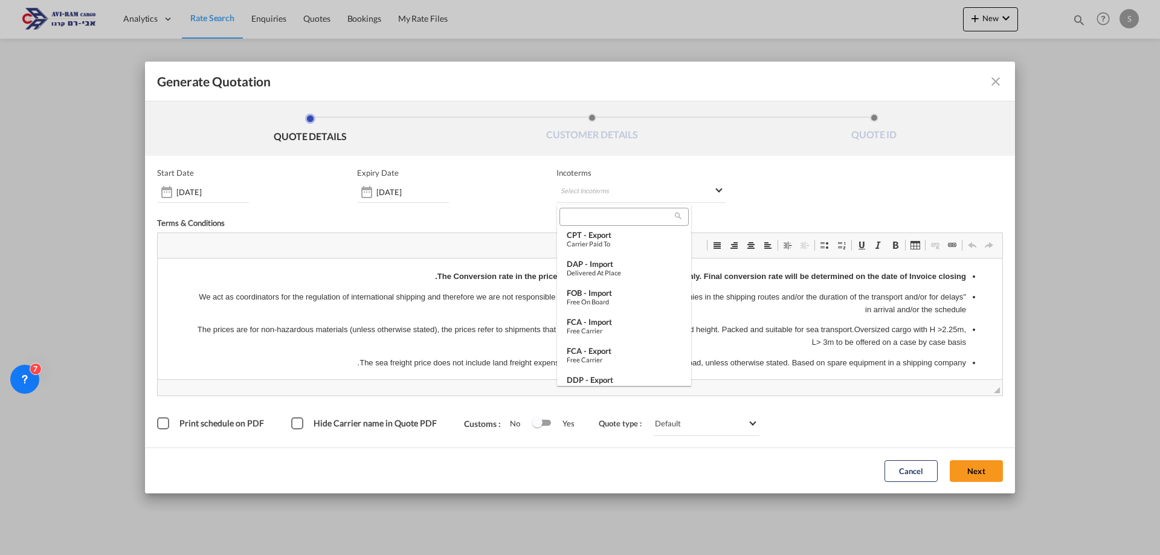
scroll to position [174, 0]
click at [627, 297] on div "FCA - import" at bounding box center [624, 297] width 115 height 10
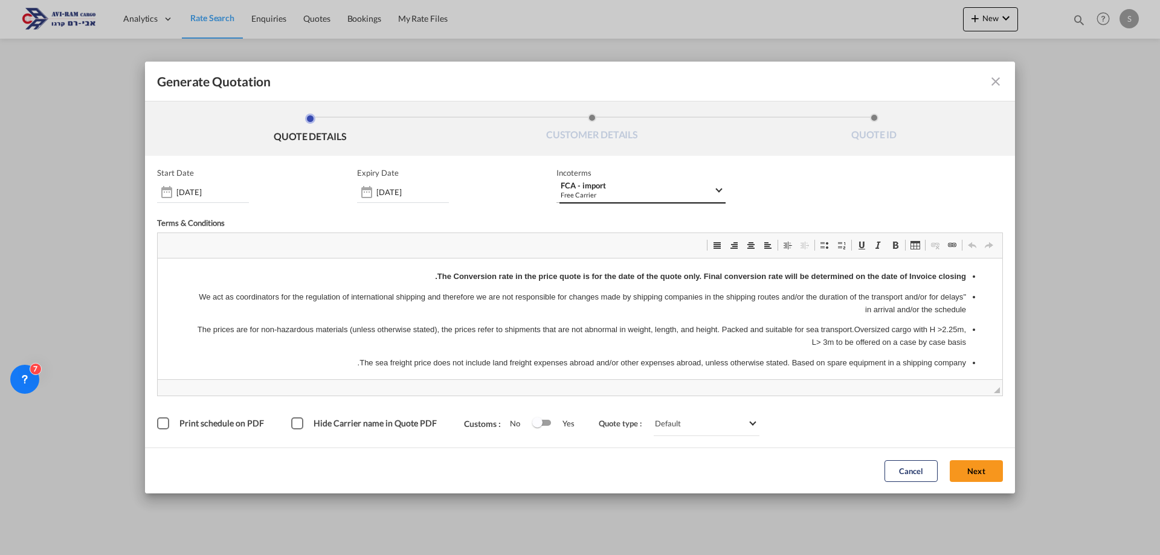
click at [634, 193] on div "Free Carrier" at bounding box center [637, 194] width 153 height 9
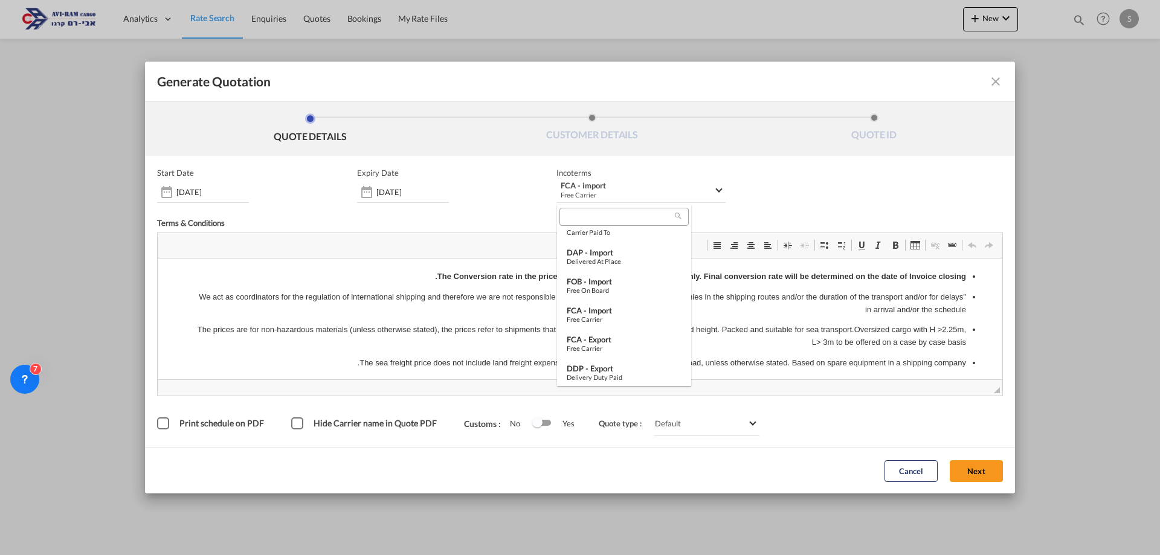
scroll to position [158, 0]
click at [628, 282] on div "FOB - import" at bounding box center [624, 284] width 115 height 10
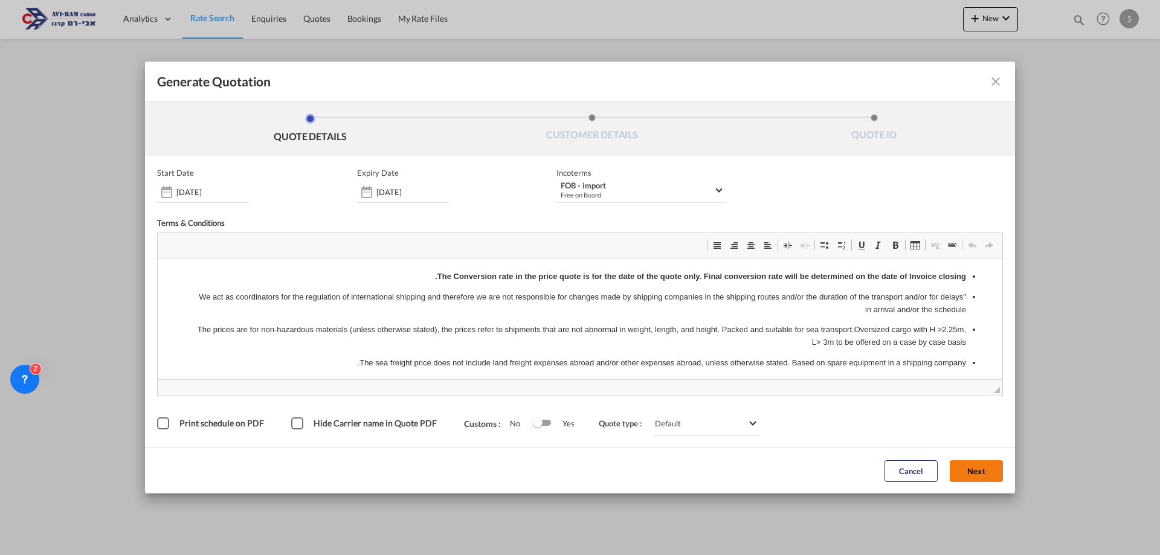
click at [960, 476] on button "Next" at bounding box center [976, 471] width 53 height 22
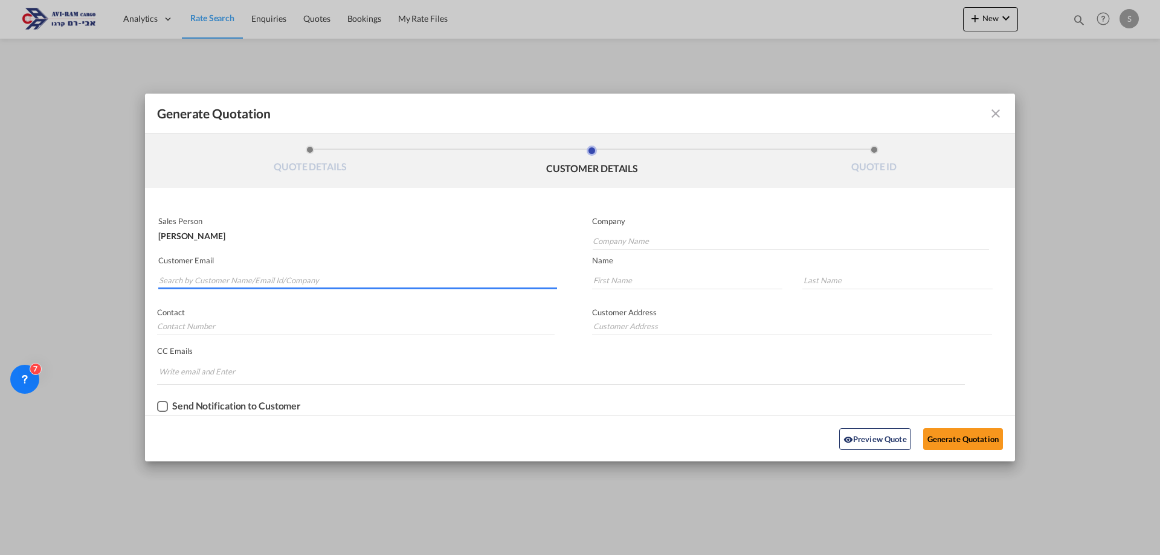
click at [349, 287] on input "Search by Customer Name/Email Id/Company" at bounding box center [358, 280] width 398 height 18
type input "ל"
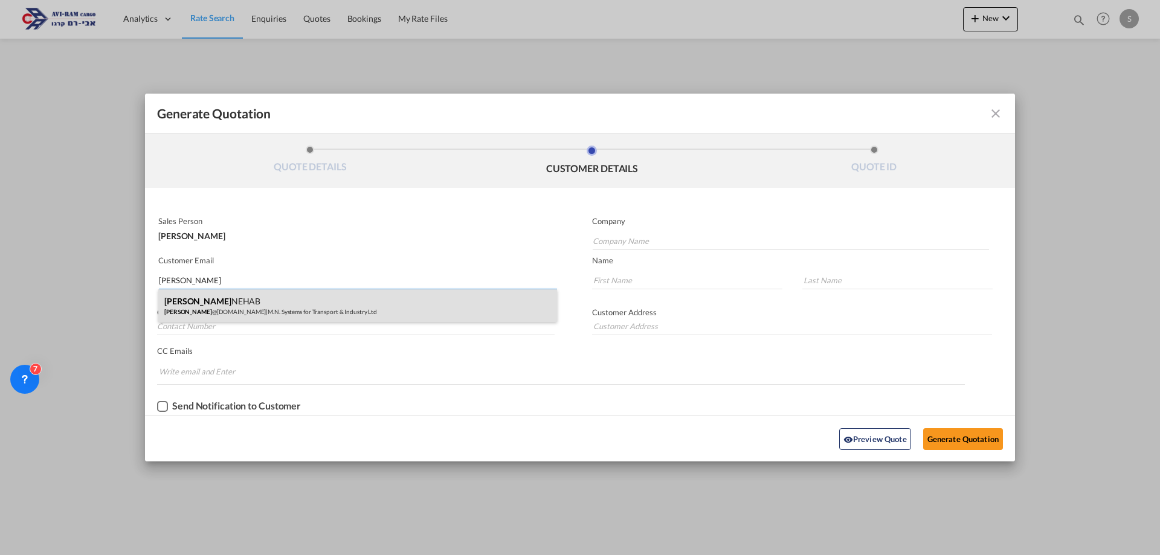
type input "[PERSON_NAME]"
click at [324, 303] on div "[PERSON_NAME] NEHAB [PERSON_NAME] @[DOMAIN_NAME] | M.N. Systems for Transport &…" at bounding box center [357, 305] width 399 height 33
type input "M.N. Systems for Transport & Industry Ltd"
type input "[PERSON_NAME][EMAIL_ADDRESS][DOMAIN_NAME]"
type input "[PERSON_NAME]"
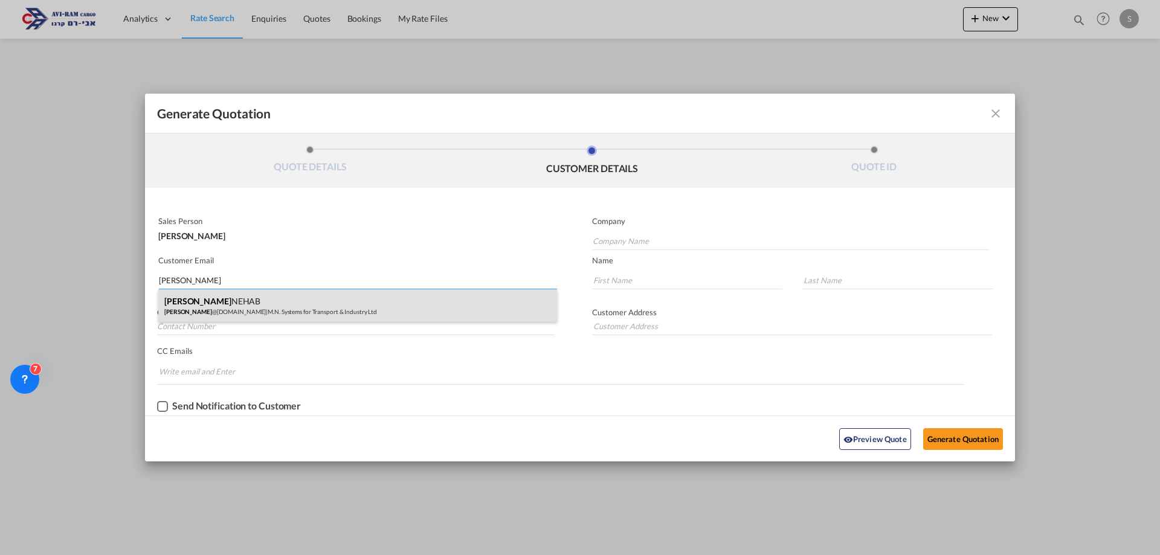
type input "NEHAB"
type input "[PHONE_NUMBER]"
type input "[PERSON_NAME]-[PERSON_NAME][GEOGRAPHIC_DATA]"
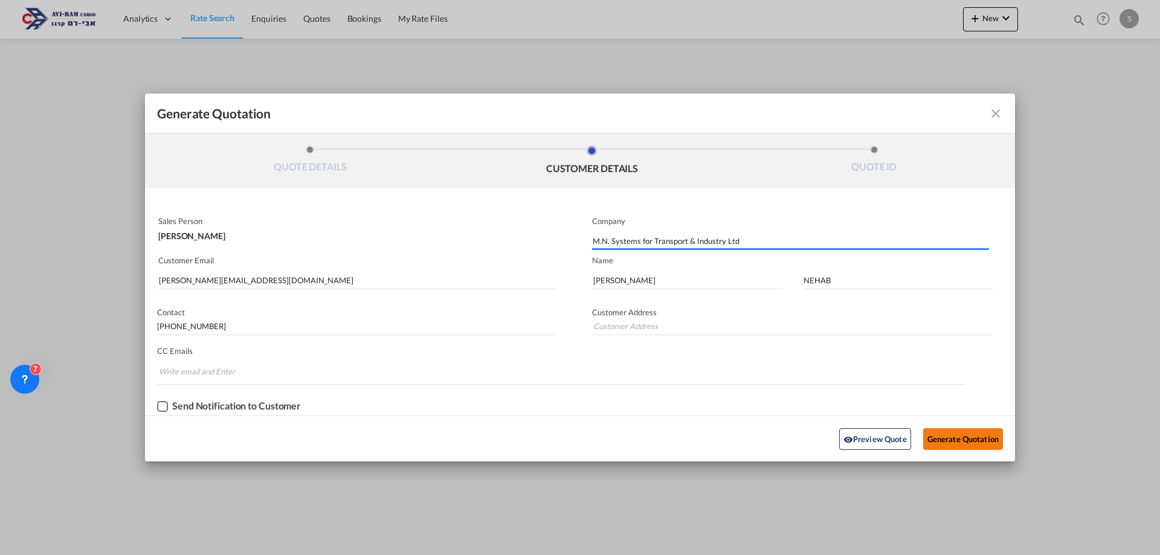
click at [961, 431] on button "Generate Quotation" at bounding box center [963, 439] width 80 height 22
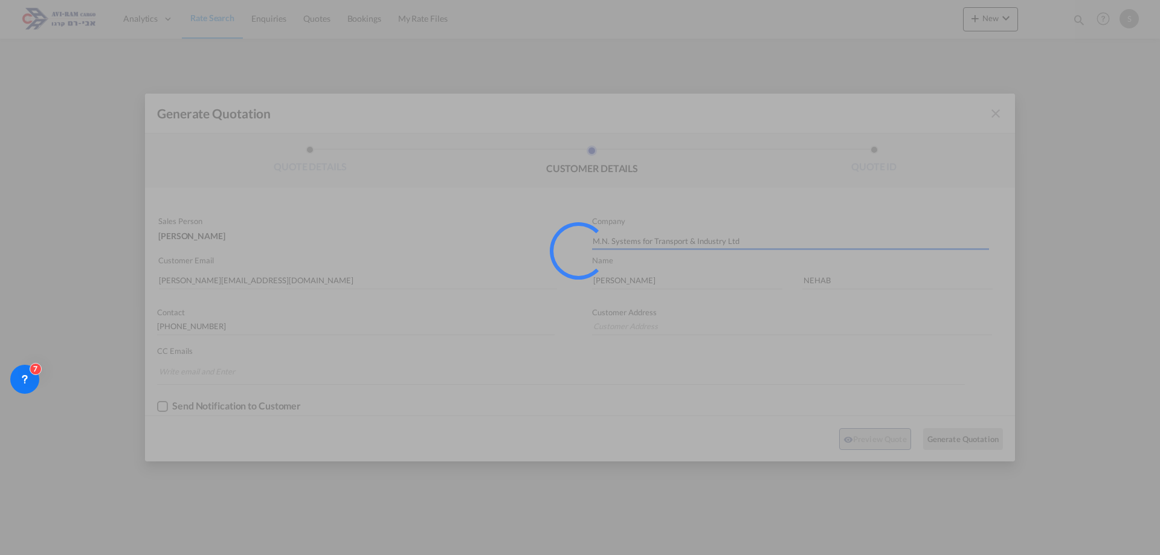
type input "[PERSON_NAME]-[PERSON_NAME][GEOGRAPHIC_DATA]"
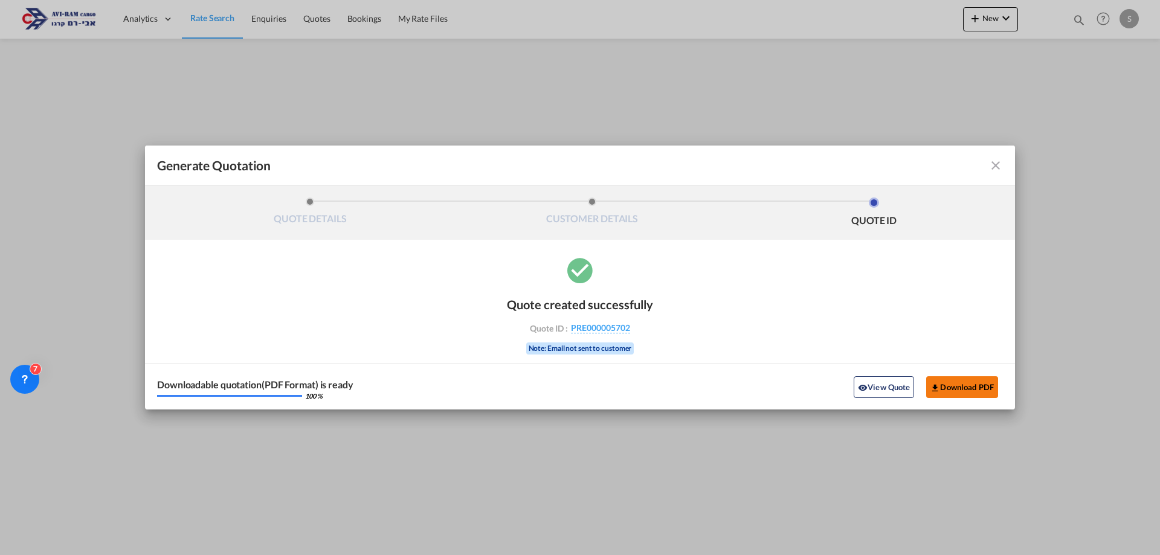
click at [953, 394] on button "Download PDF" at bounding box center [962, 387] width 72 height 22
